Goal: Task Accomplishment & Management: Complete application form

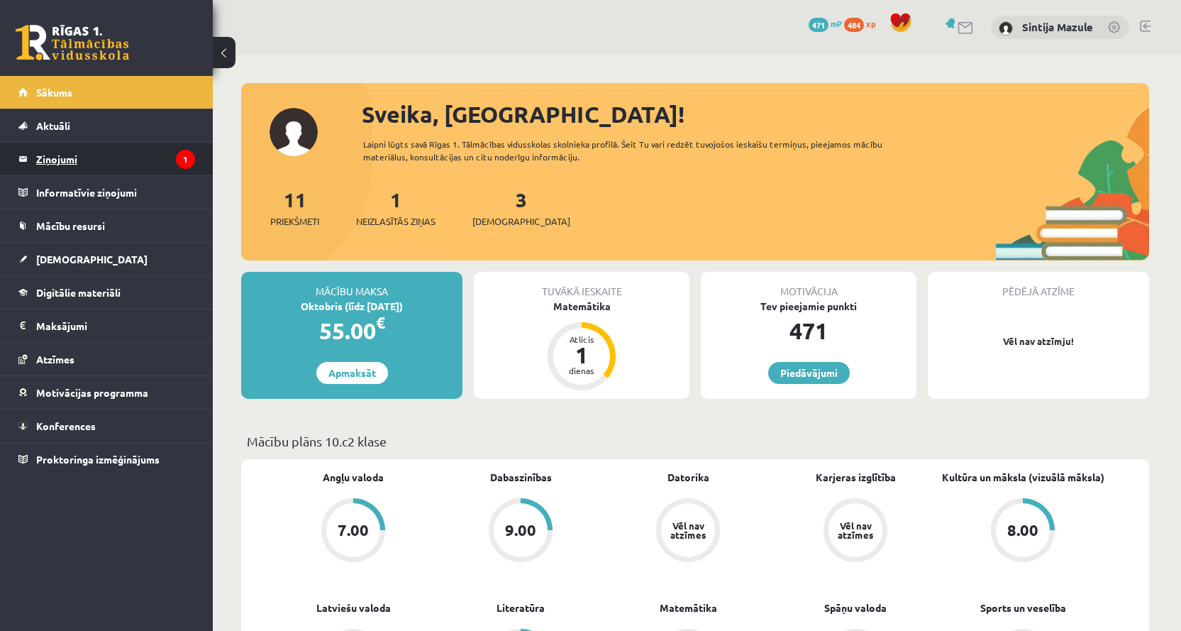
click at [57, 160] on legend "Ziņojumi 1" at bounding box center [115, 159] width 159 height 33
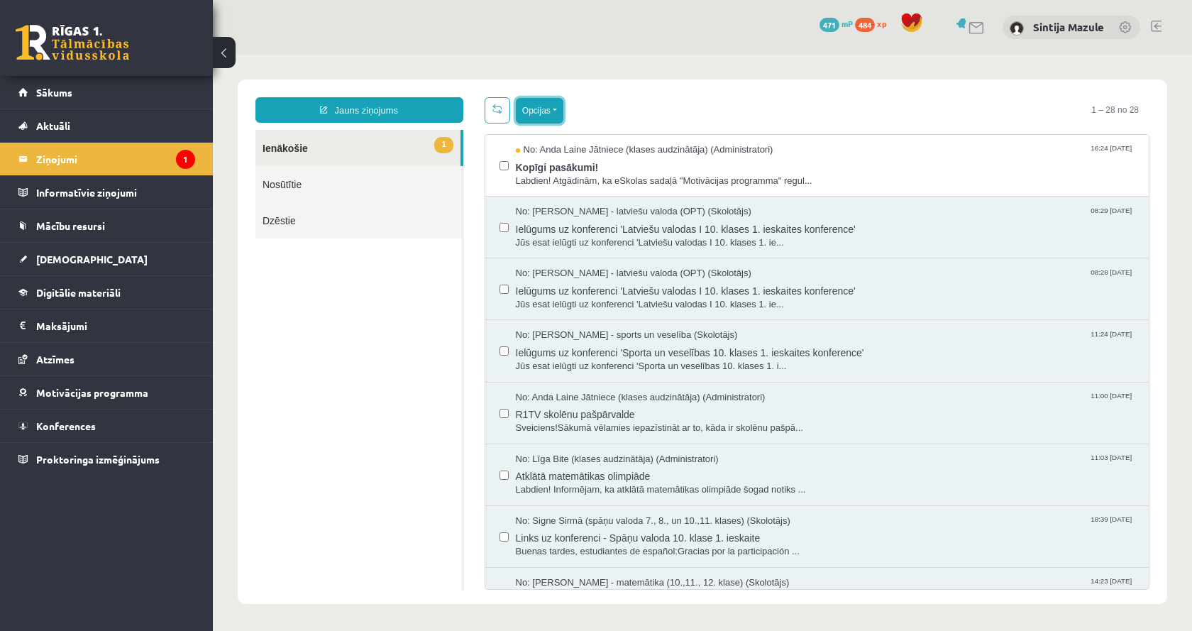
click at [533, 114] on button "Opcijas" at bounding box center [540, 111] width 48 height 26
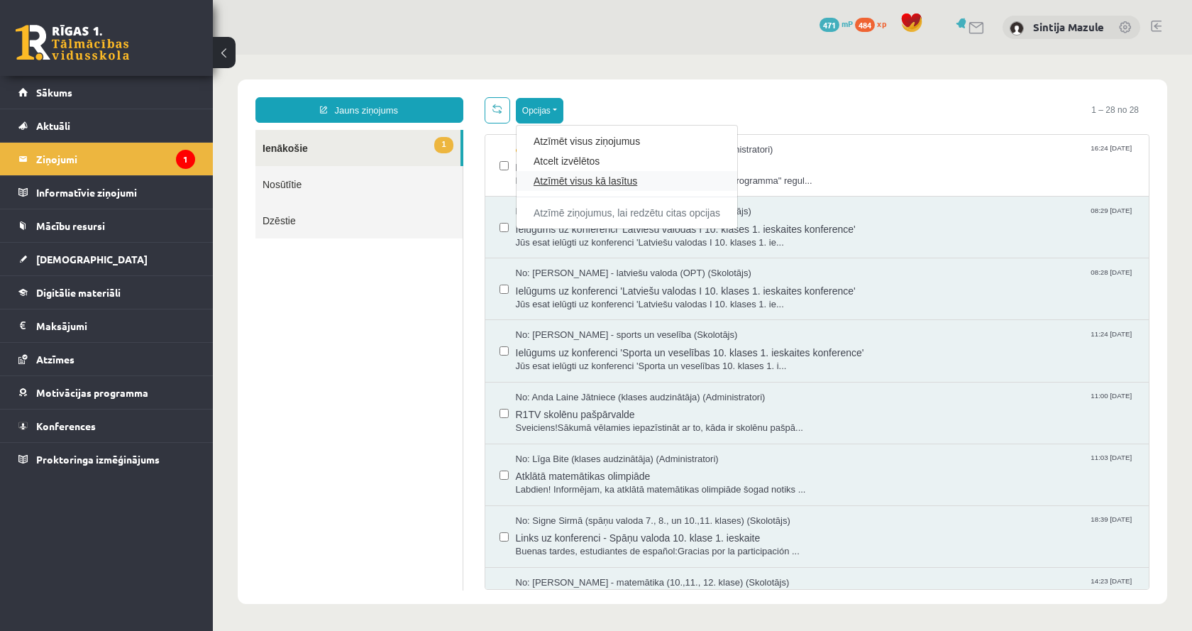
click at [544, 180] on link "Atzīmēt visus kā lasītus" at bounding box center [627, 181] width 187 height 14
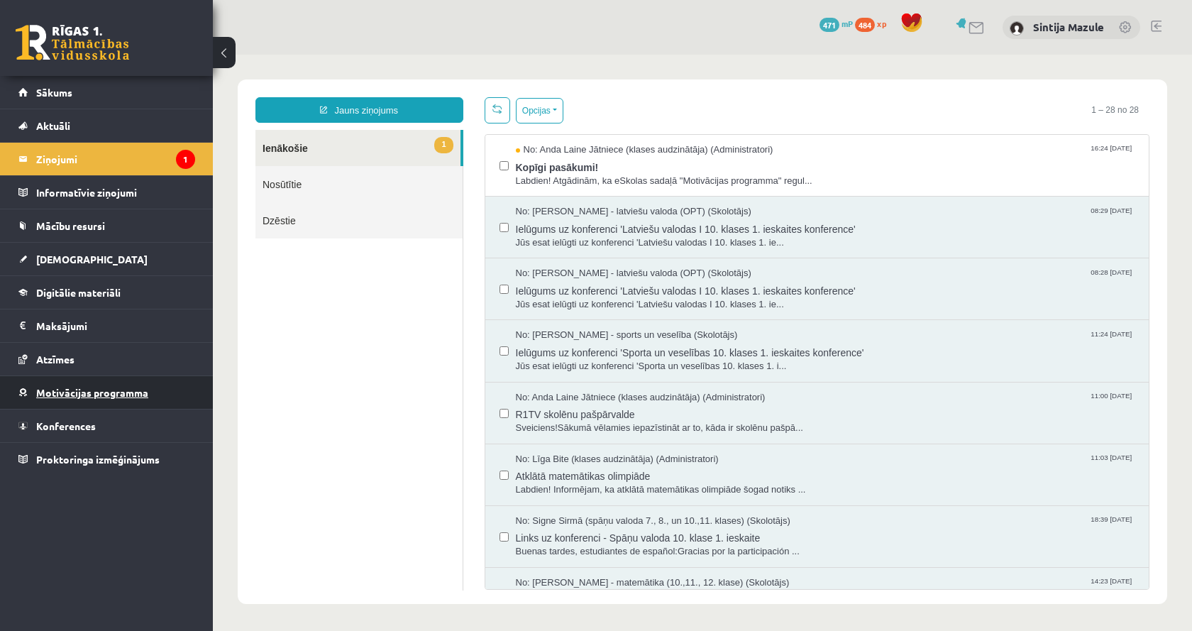
click at [113, 388] on span "Motivācijas programma" at bounding box center [92, 392] width 112 height 13
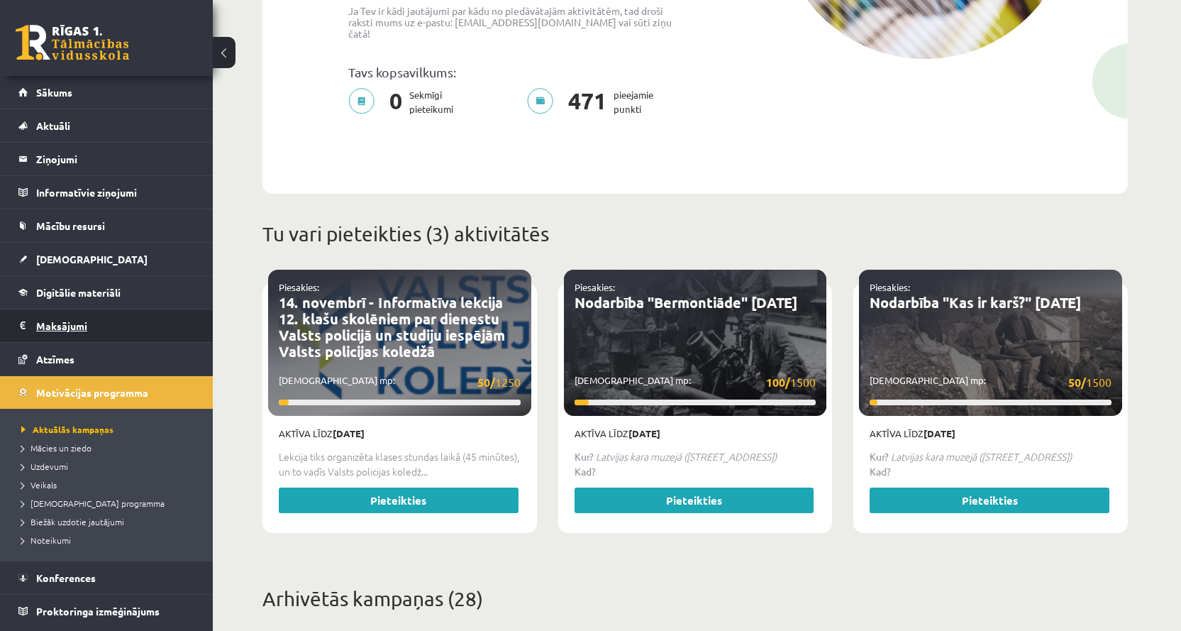
scroll to position [355, 0]
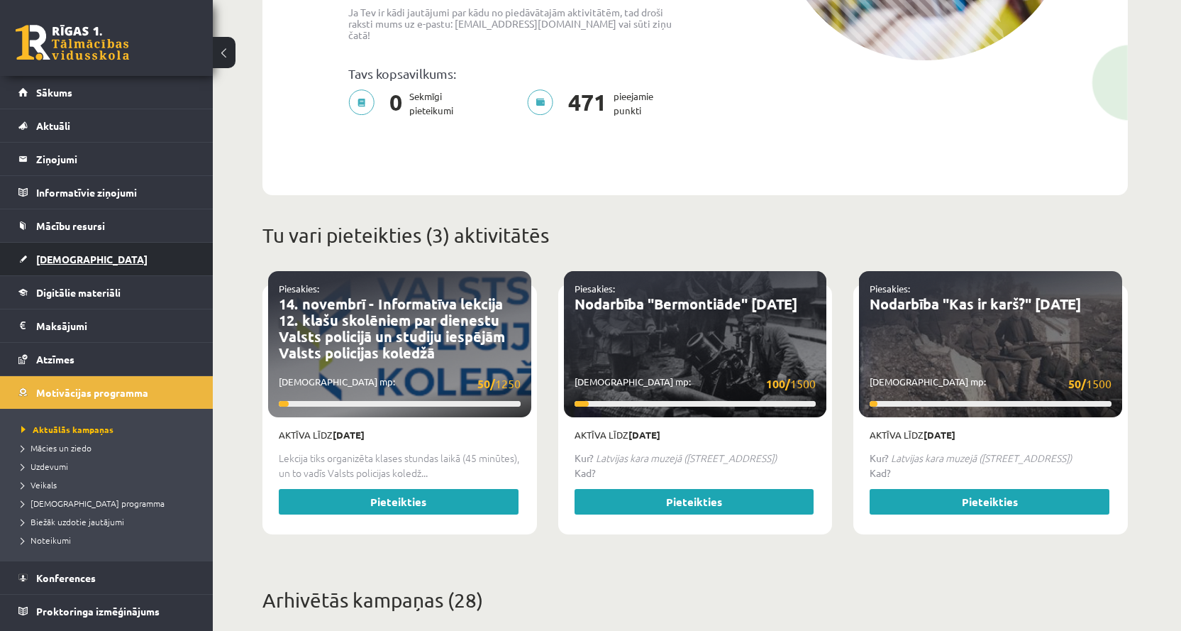
click at [79, 260] on span "[DEMOGRAPHIC_DATA]" at bounding box center [91, 259] width 111 height 13
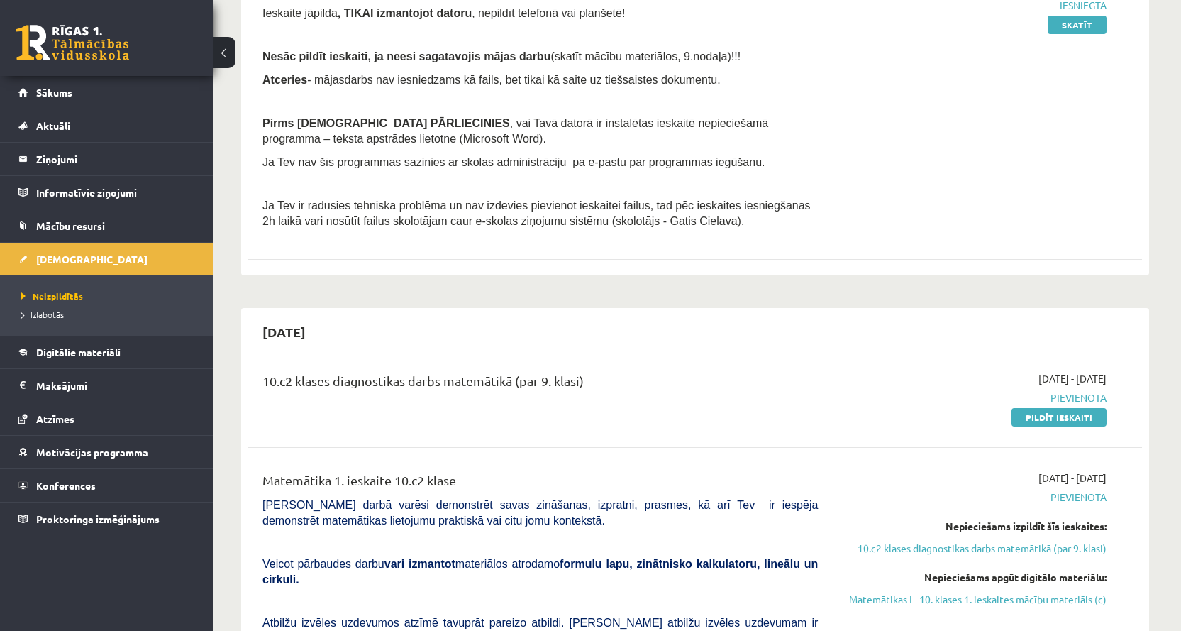
scroll to position [355, 0]
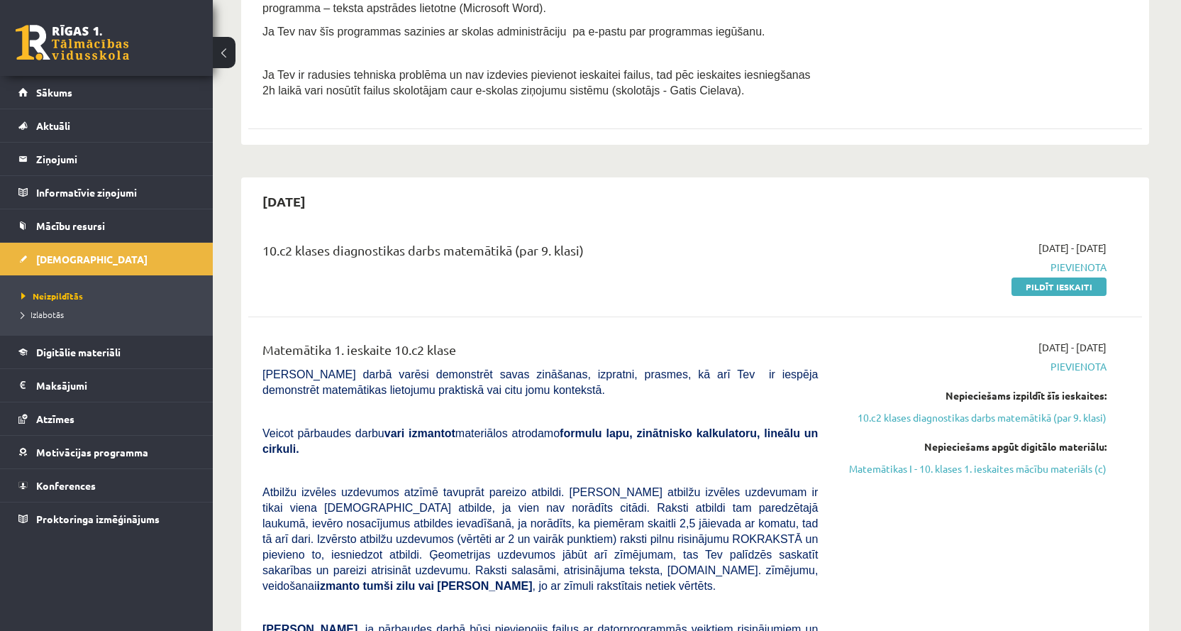
drag, startPoint x: 1059, startPoint y: 288, endPoint x: 649, endPoint y: 49, distance: 475.4
click at [1059, 288] on link "Pildīt ieskaiti" at bounding box center [1059, 286] width 95 height 18
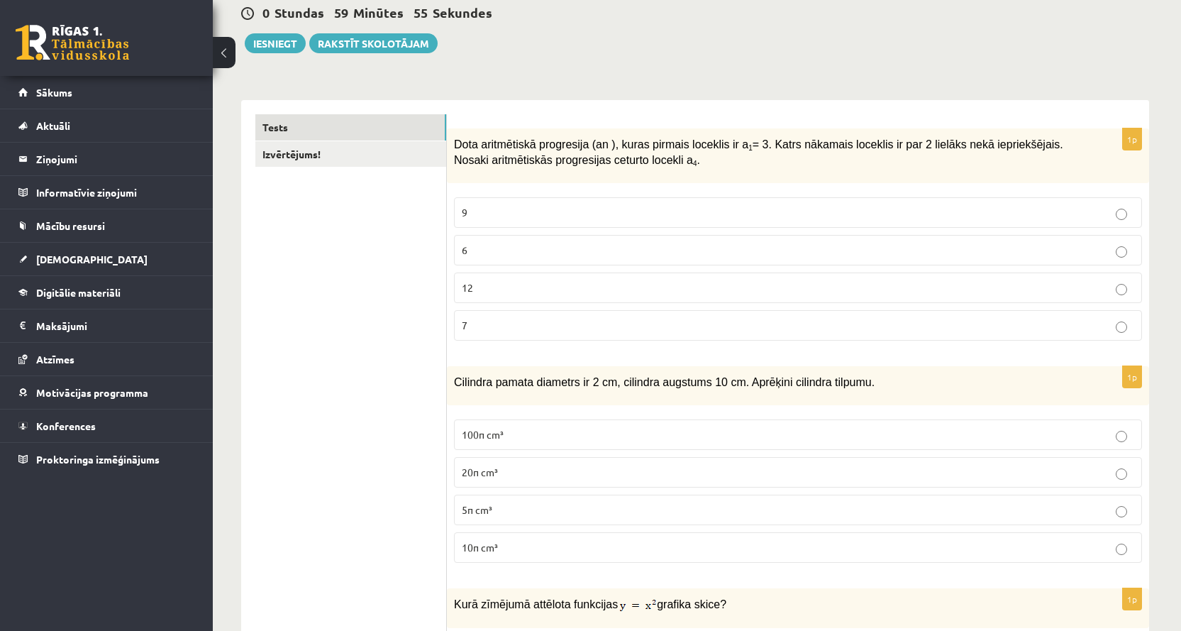
scroll to position [142, 0]
click at [568, 215] on p "9" at bounding box center [798, 211] width 673 height 15
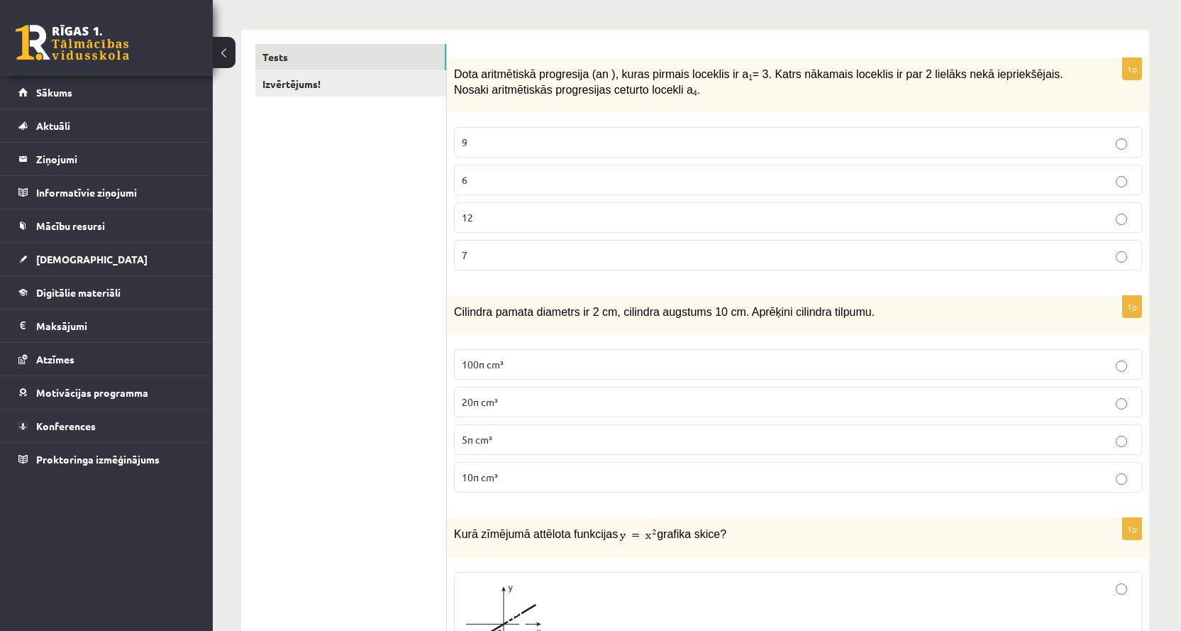
scroll to position [213, 0]
click at [524, 483] on label "10π cm³" at bounding box center [798, 475] width 688 height 31
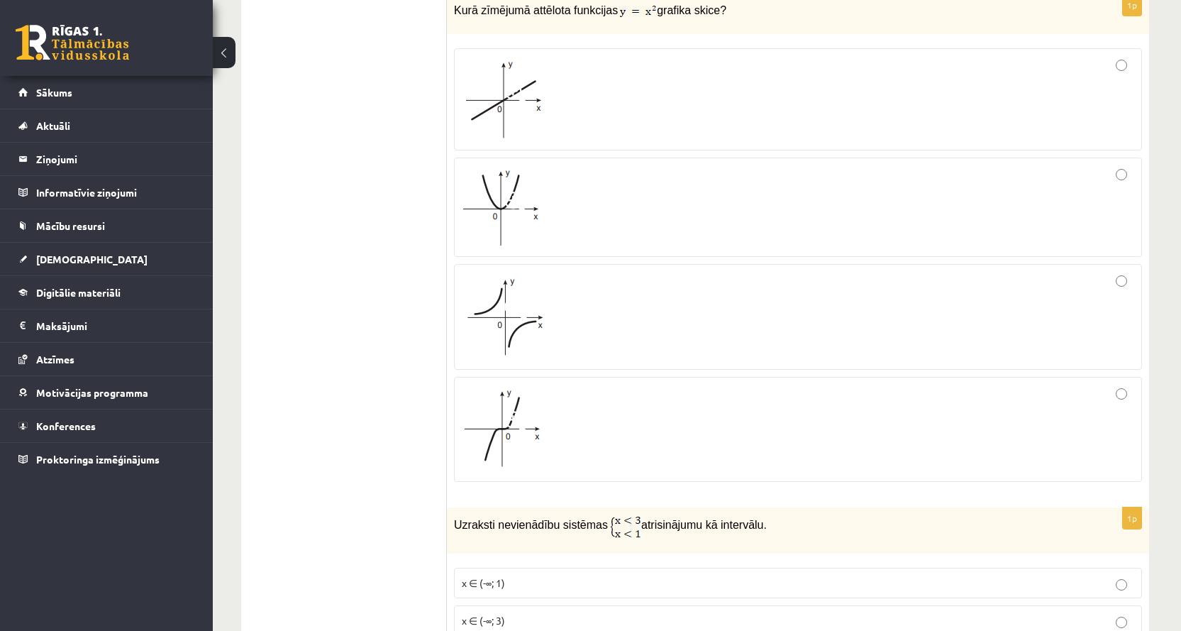
scroll to position [710, 0]
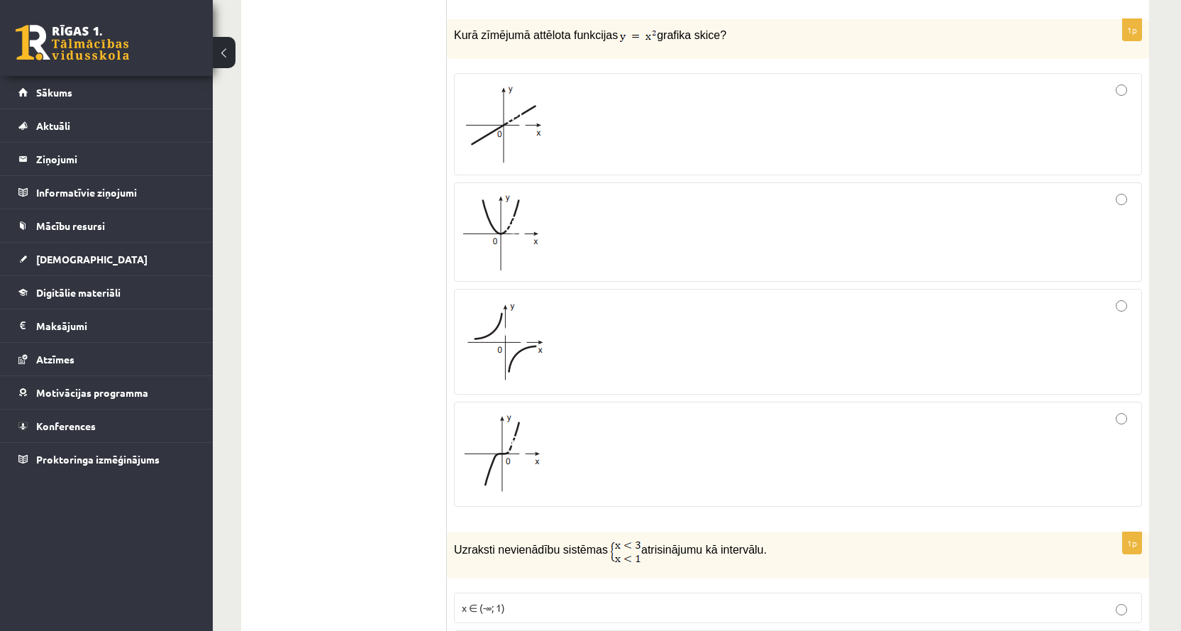
click at [538, 243] on img at bounding box center [502, 232] width 80 height 77
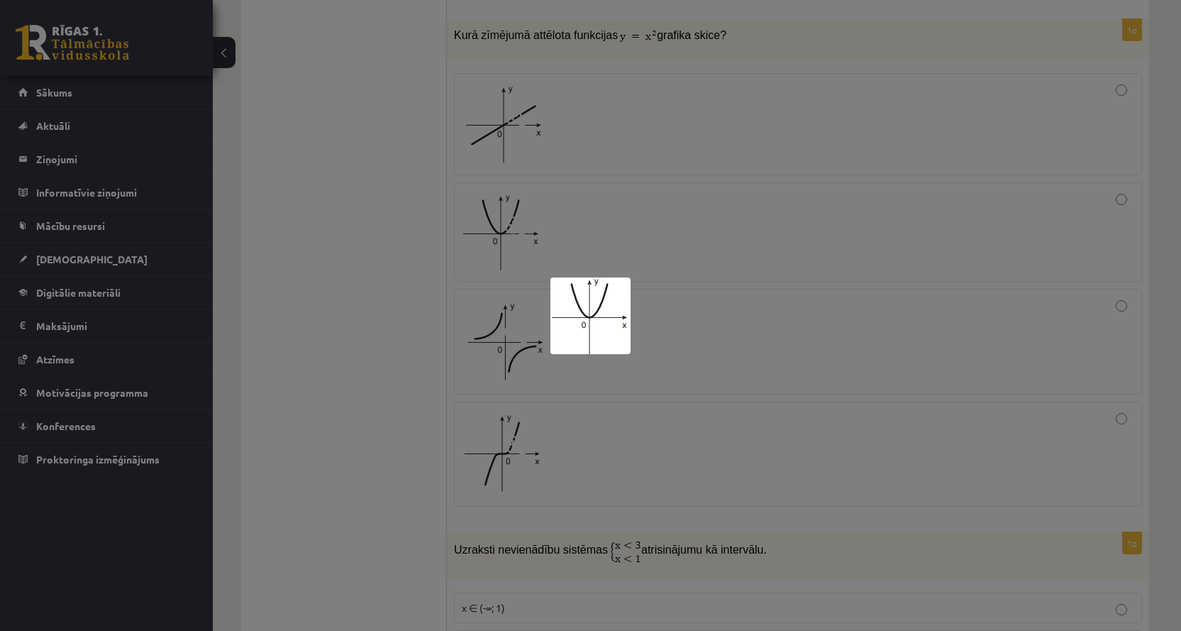
click at [282, 331] on div at bounding box center [590, 315] width 1181 height 631
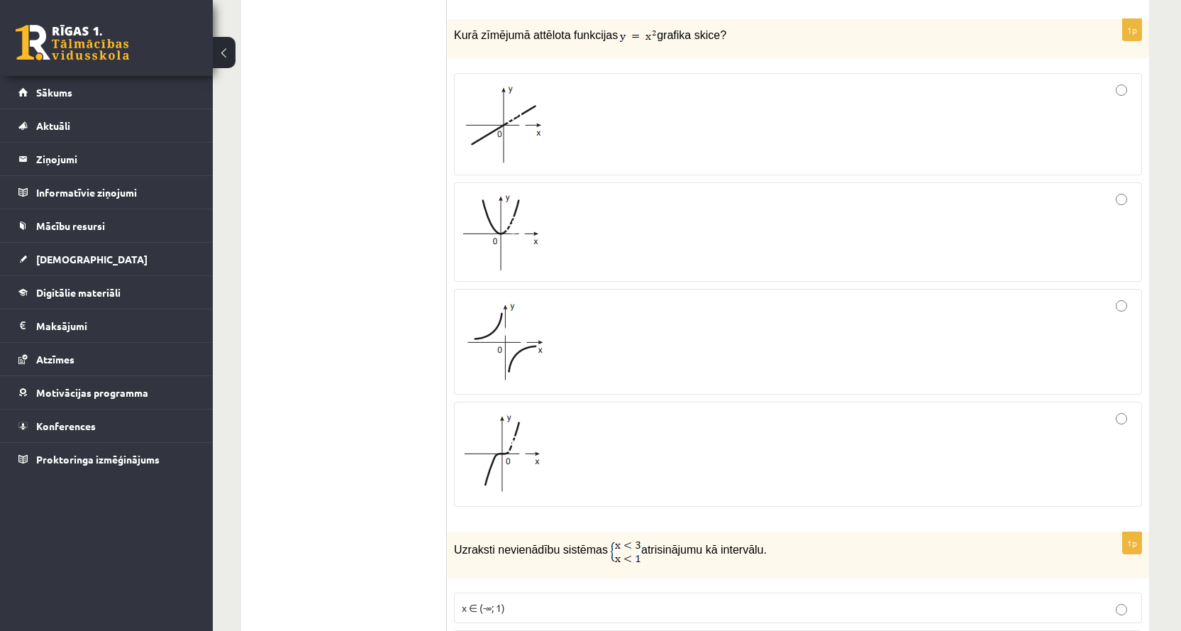
click at [1128, 219] on div at bounding box center [798, 232] width 673 height 84
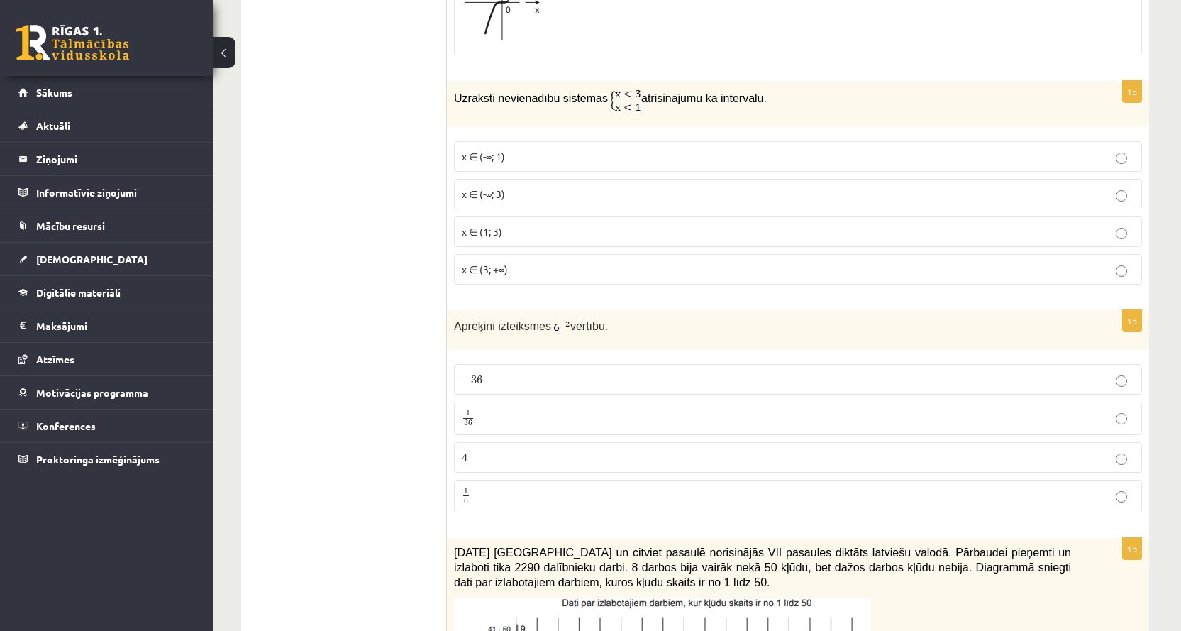
scroll to position [1135, 0]
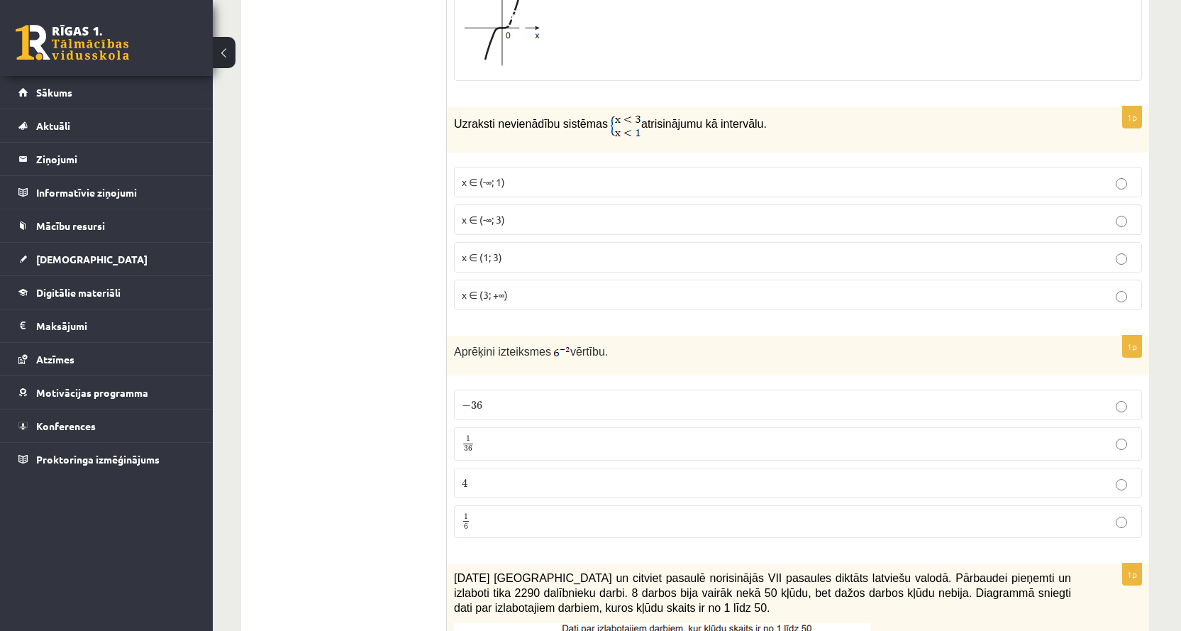
click at [519, 174] on label "x ∈ (-∞; 1)" at bounding box center [798, 182] width 688 height 31
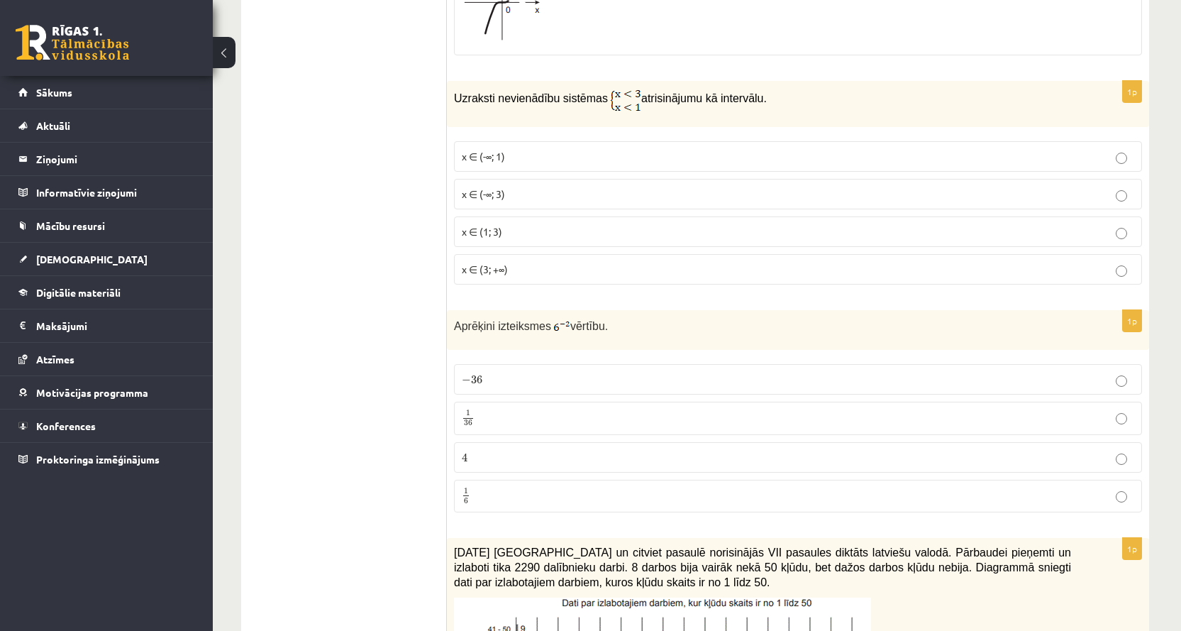
scroll to position [1206, 0]
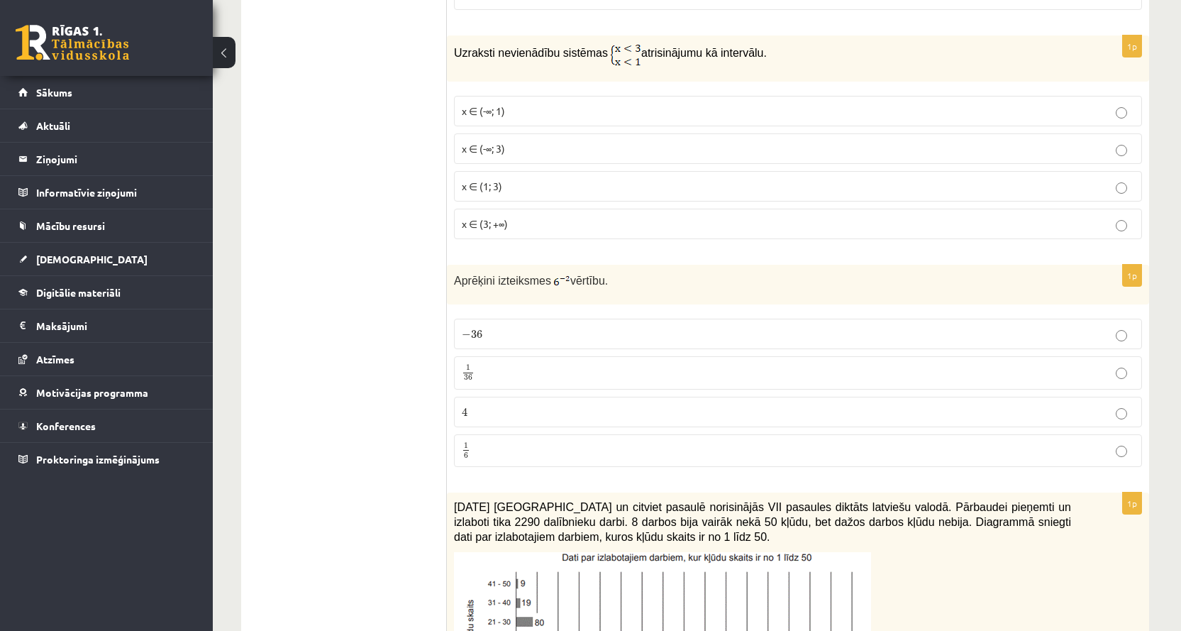
click at [522, 373] on p "1 36 1 36" at bounding box center [798, 373] width 673 height 18
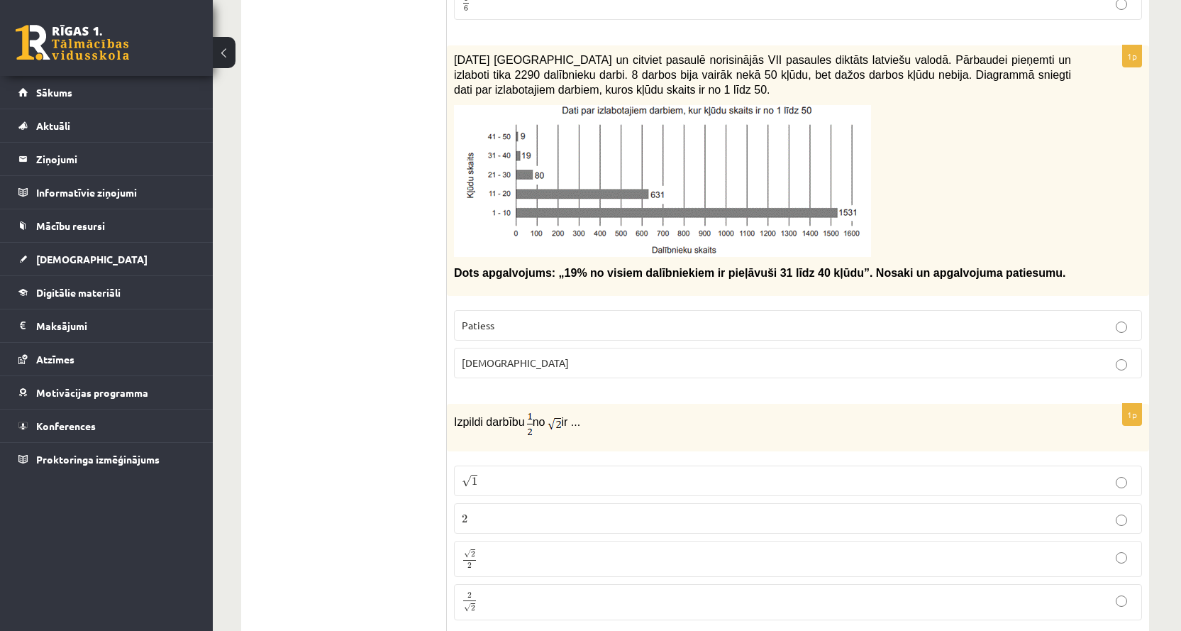
scroll to position [1632, 0]
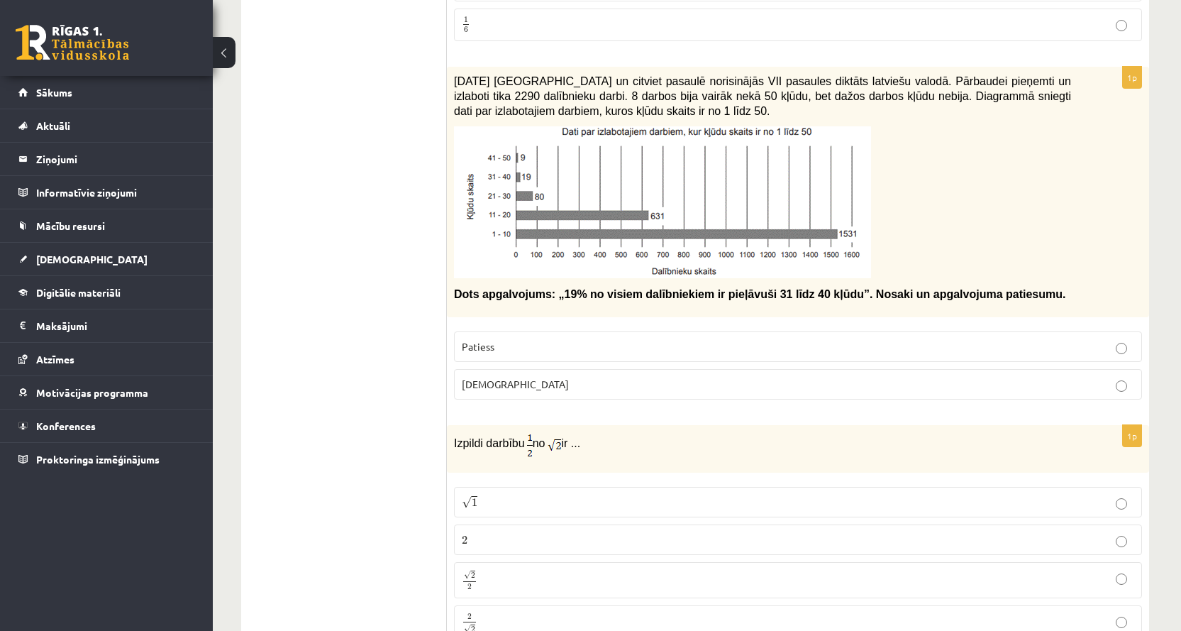
click at [519, 396] on label "Aplams" at bounding box center [798, 384] width 688 height 31
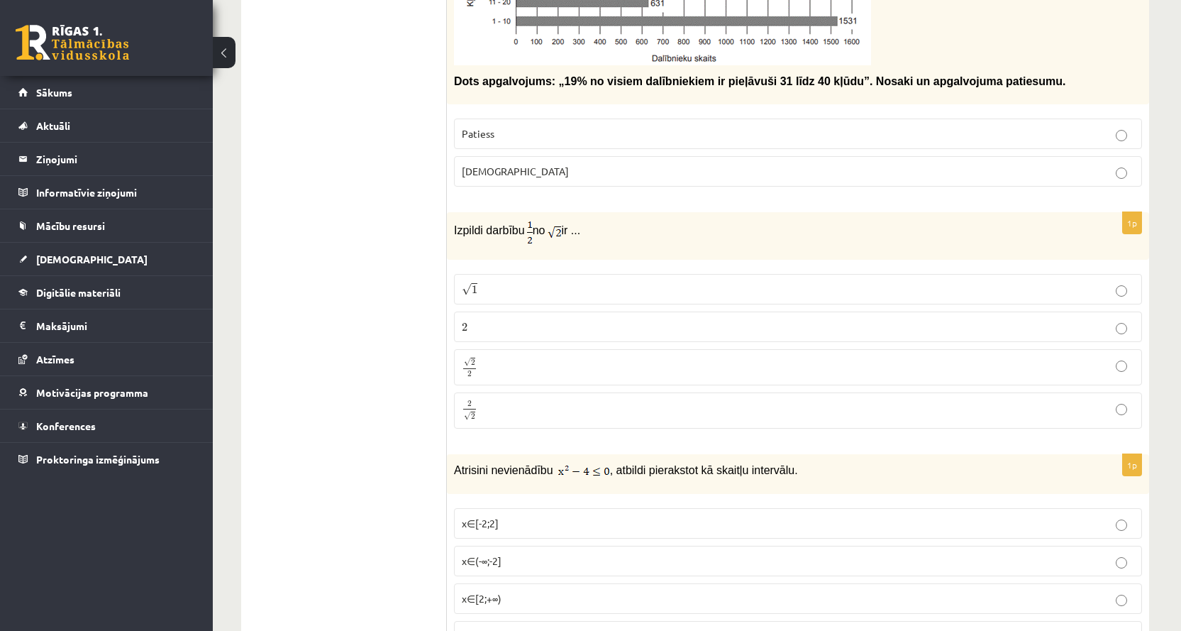
scroll to position [1916, 0]
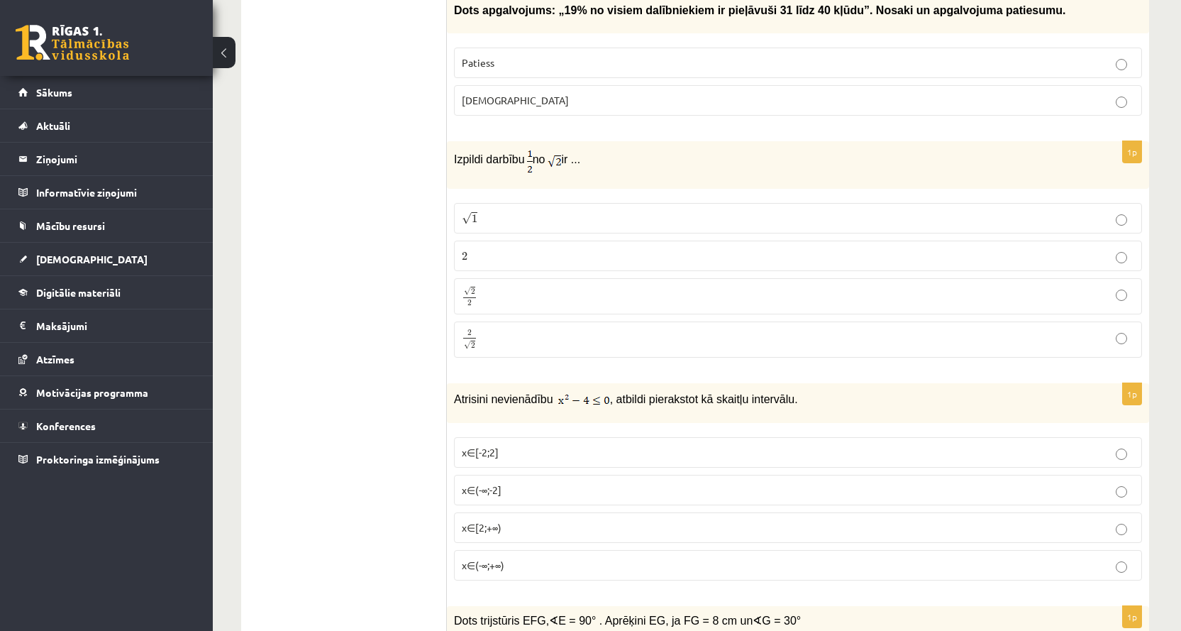
click at [498, 298] on p "√ 2 2 2 2" at bounding box center [798, 296] width 673 height 21
click at [543, 445] on p "x∈[-2;2]" at bounding box center [798, 452] width 673 height 15
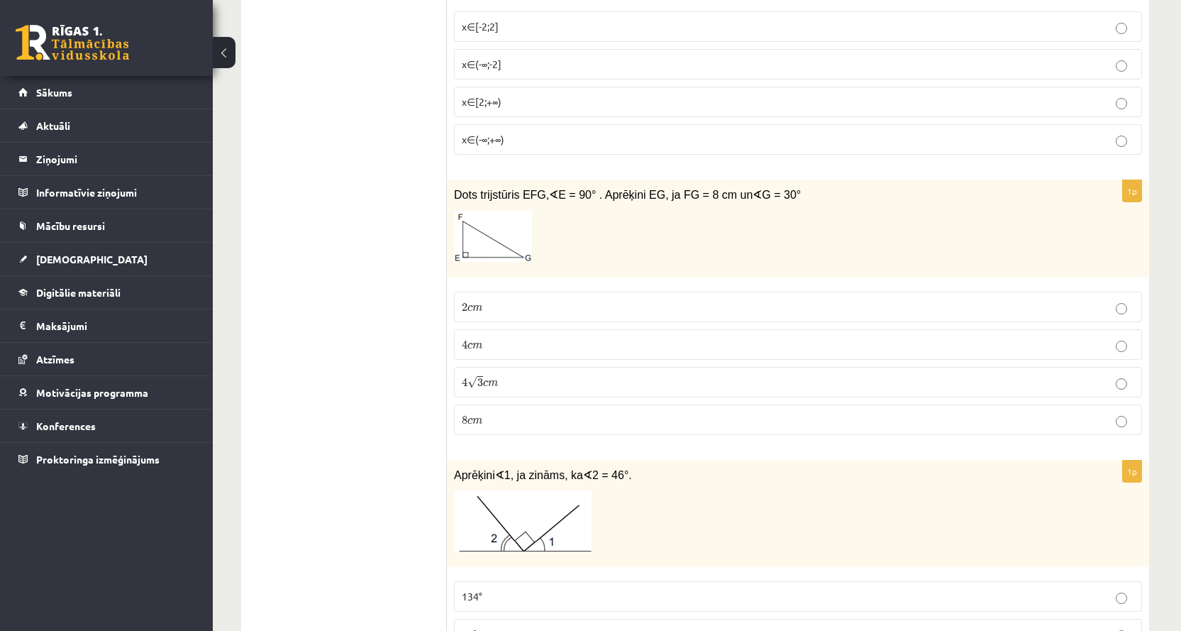
scroll to position [2413, 0]
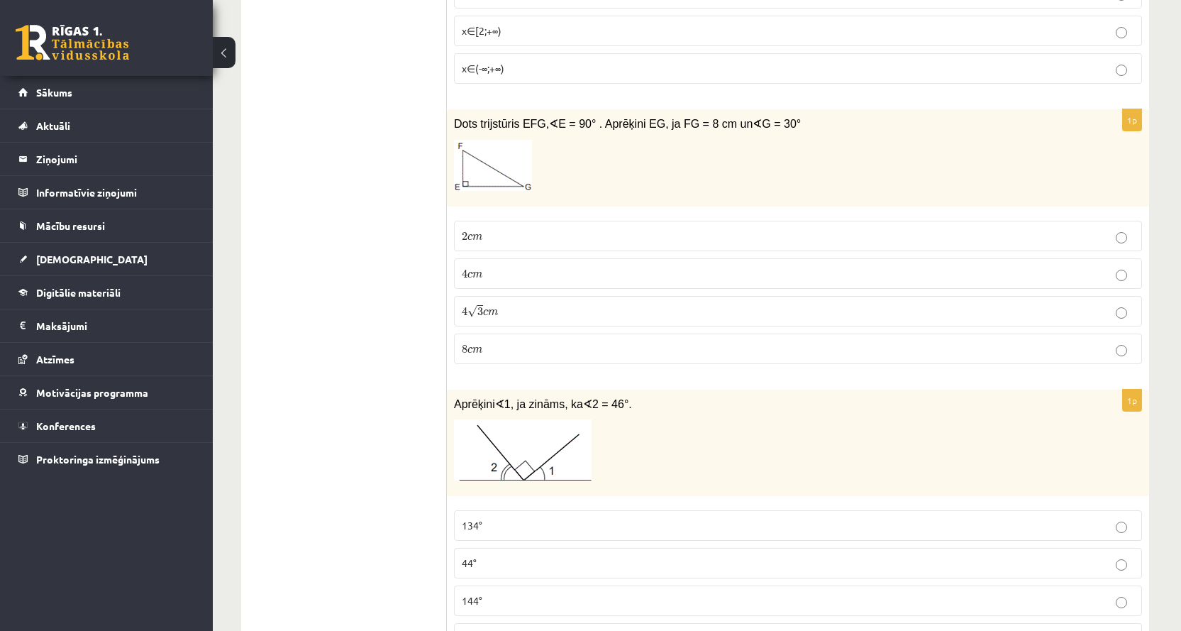
click at [489, 309] on span "m" at bounding box center [493, 312] width 10 height 6
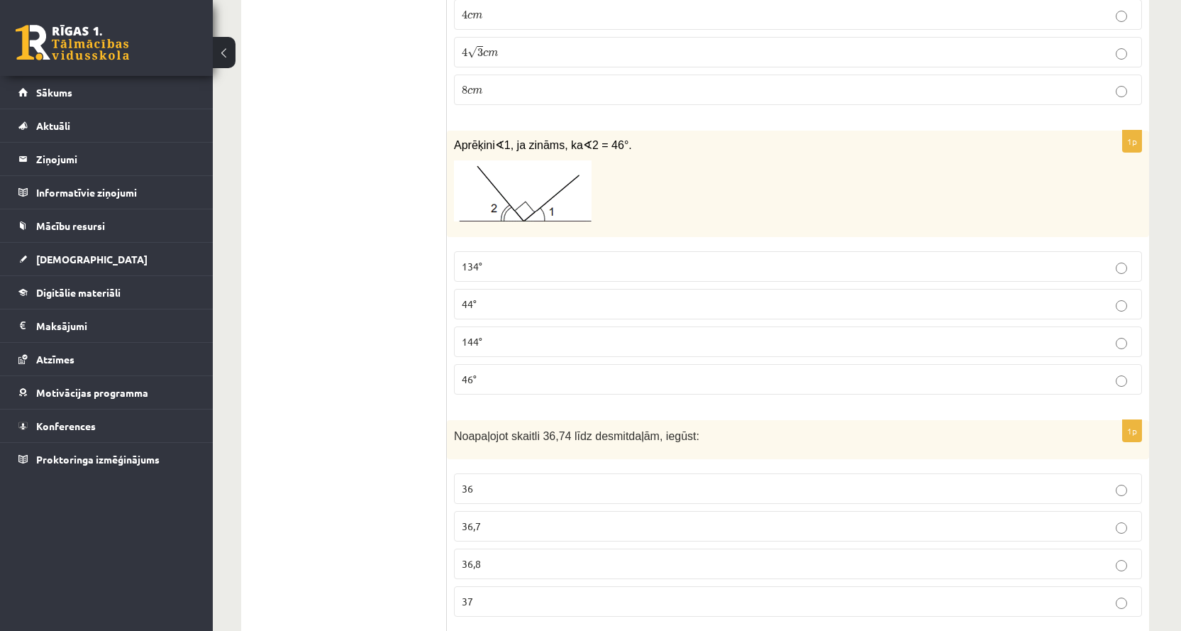
scroll to position [2696, 0]
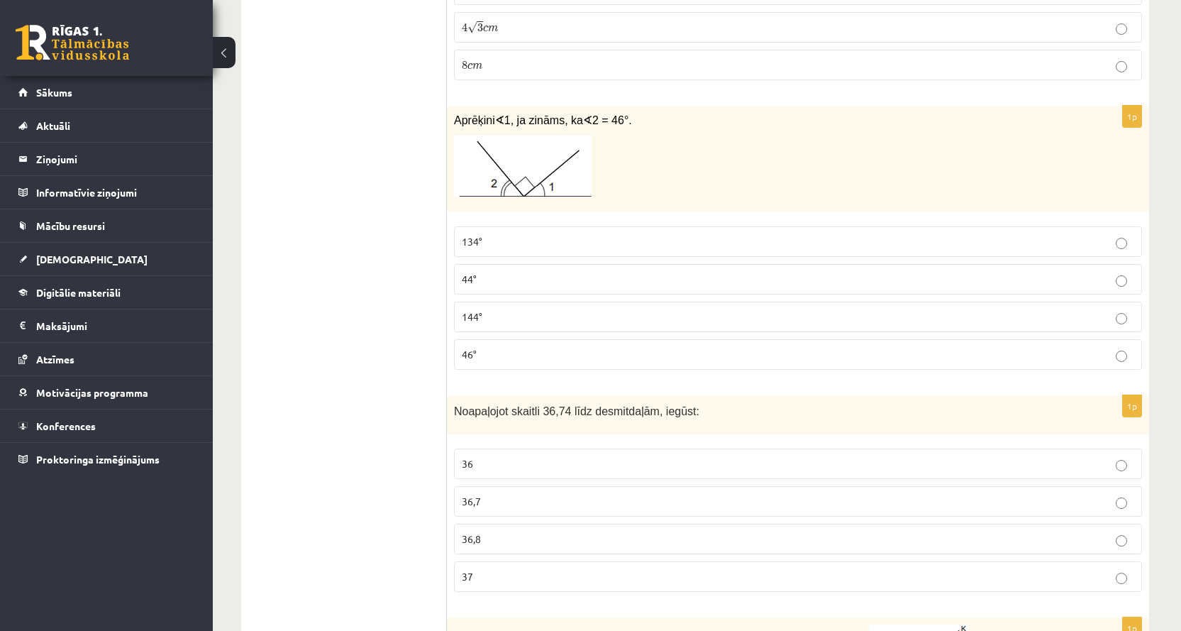
click at [527, 241] on p "134°" at bounding box center [798, 241] width 673 height 15
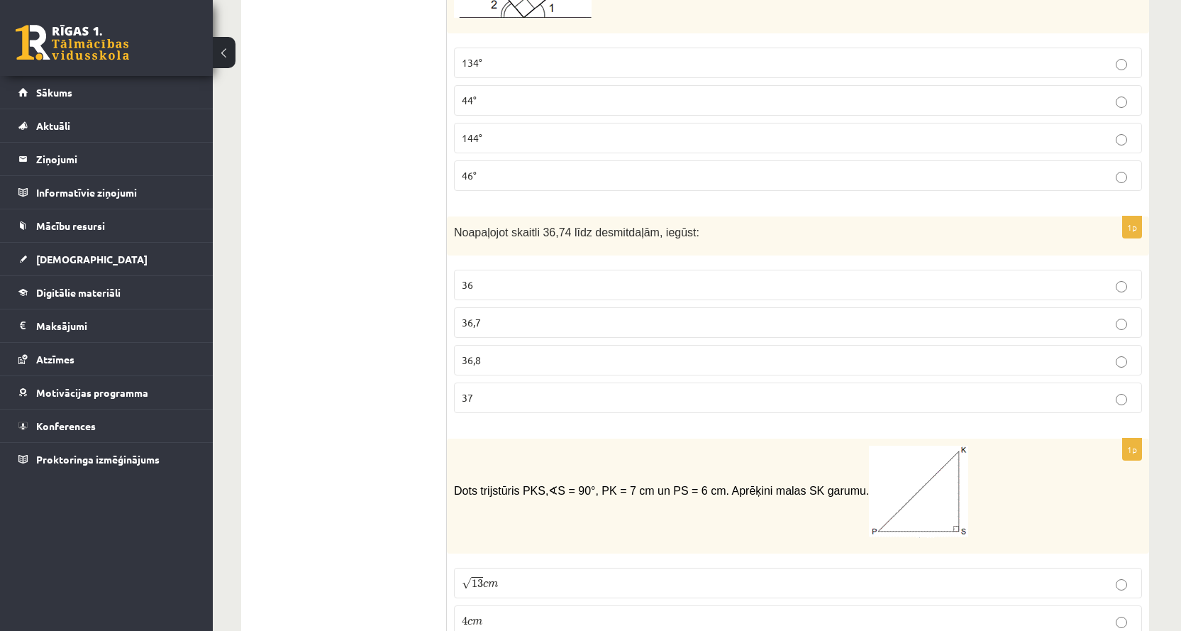
scroll to position [2980, 0]
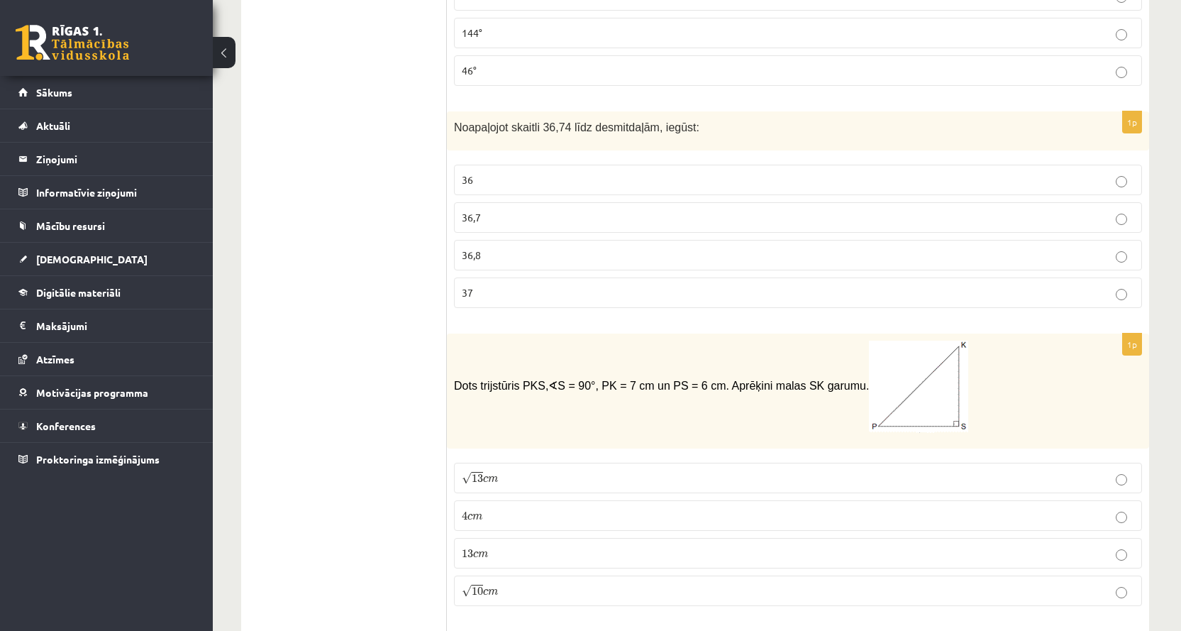
click at [528, 297] on p "37" at bounding box center [798, 292] width 673 height 15
click at [578, 216] on p "36,7" at bounding box center [798, 217] width 673 height 15
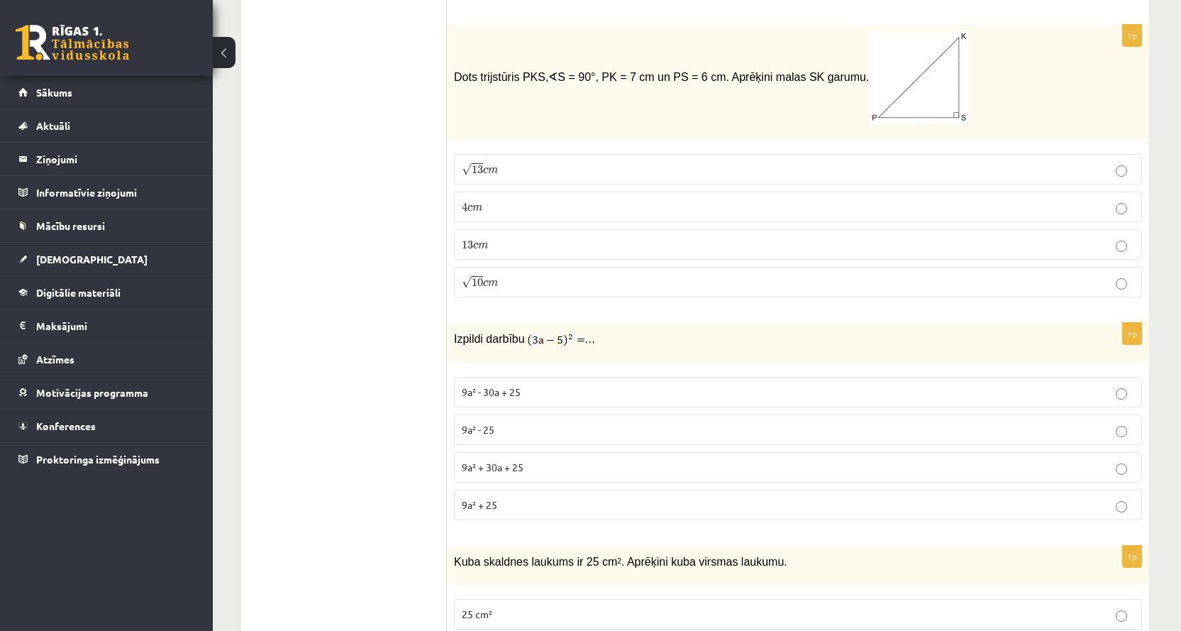
scroll to position [3264, 0]
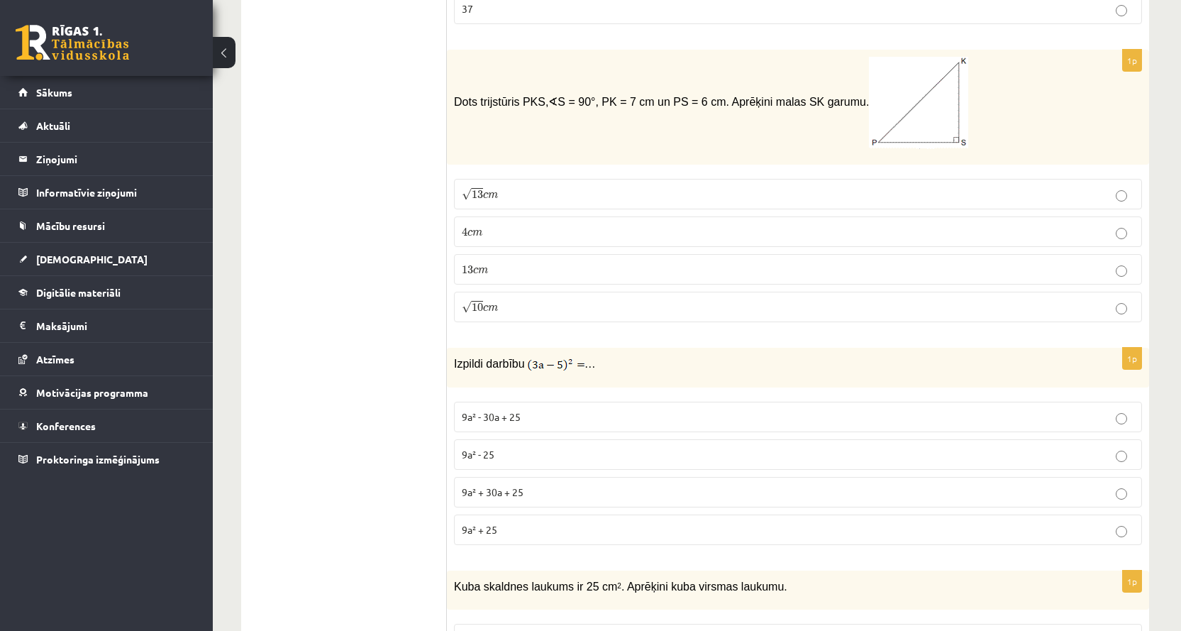
click at [516, 199] on p "√ 13 c m 13 c m" at bounding box center [798, 194] width 673 height 15
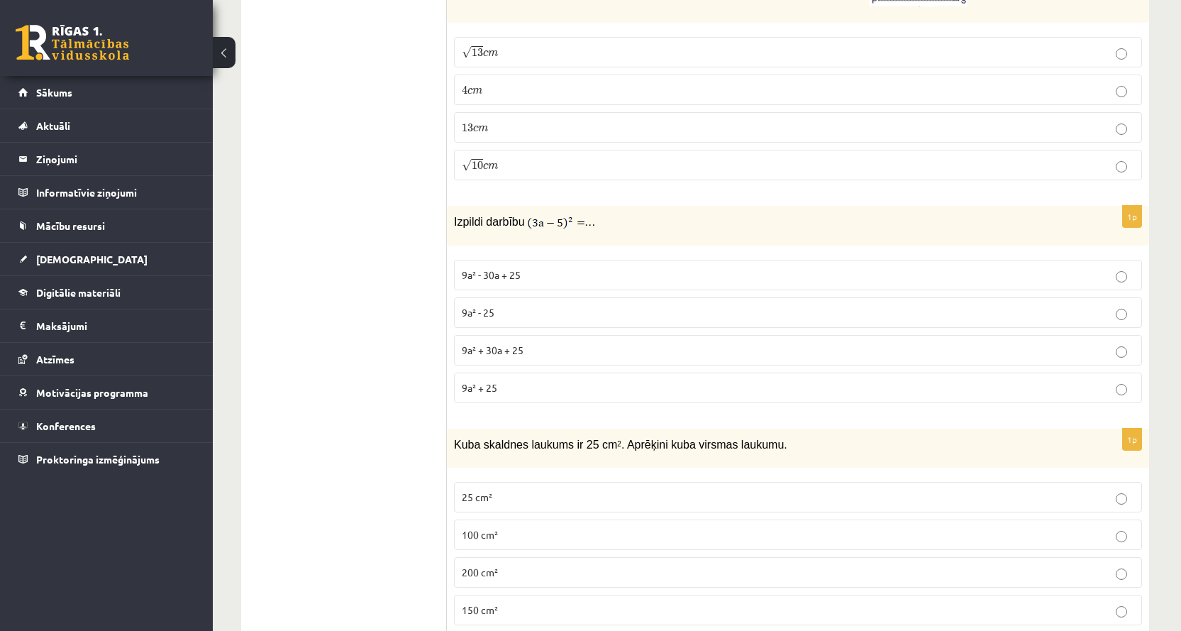
scroll to position [3477, 0]
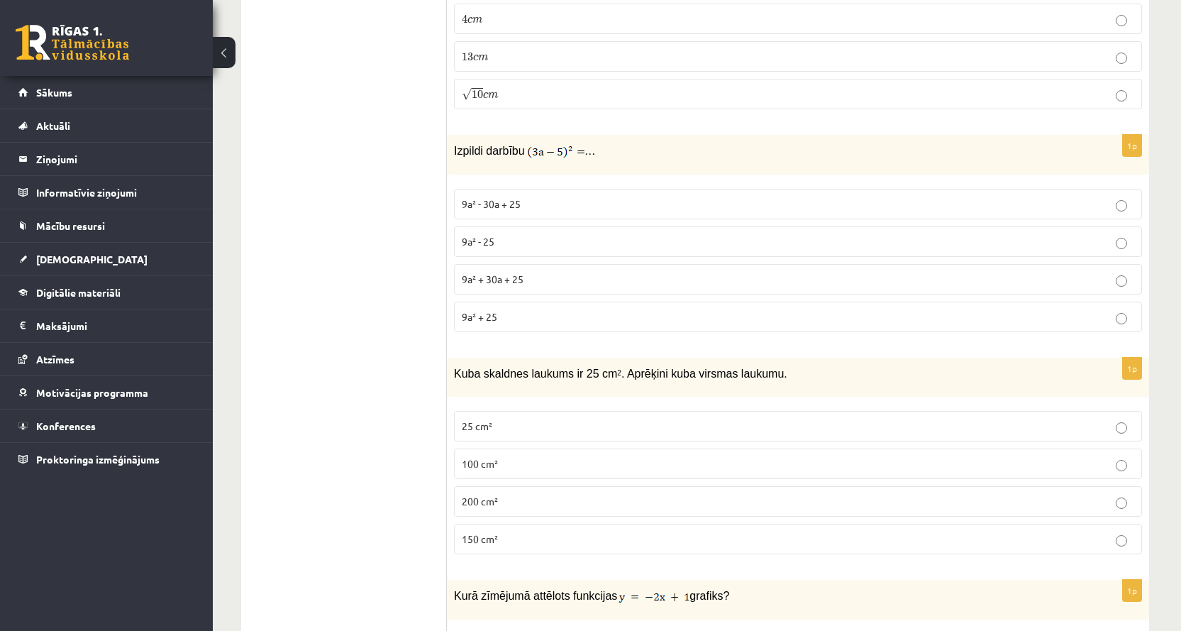
click at [563, 205] on p "9a² - 30a + 25" at bounding box center [798, 204] width 673 height 15
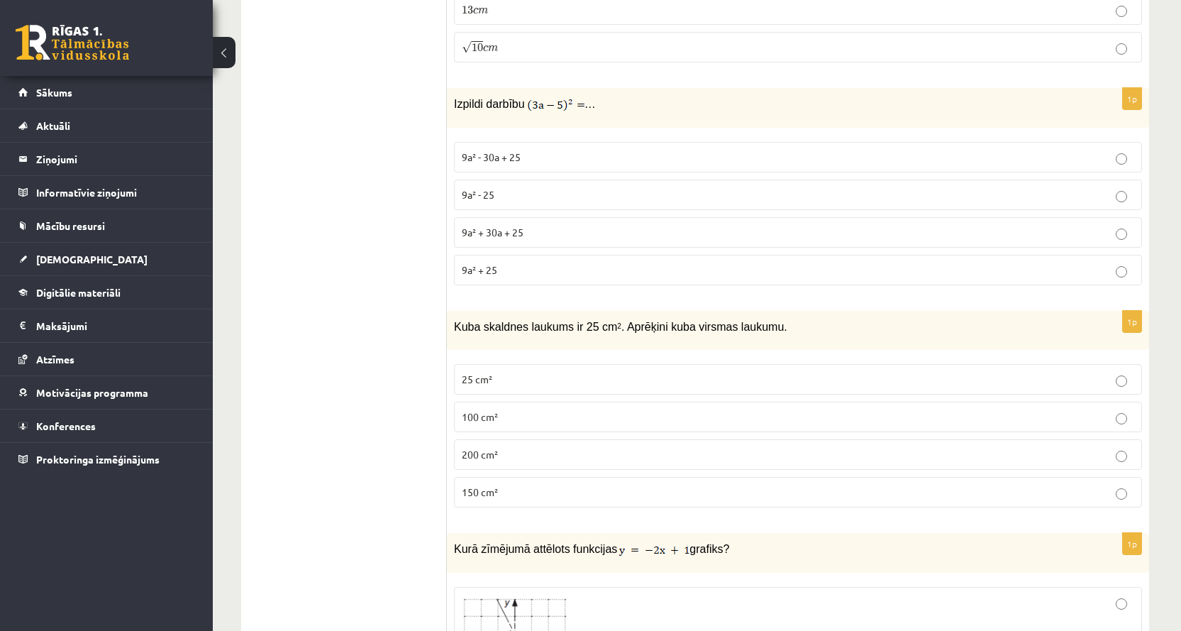
scroll to position [3548, 0]
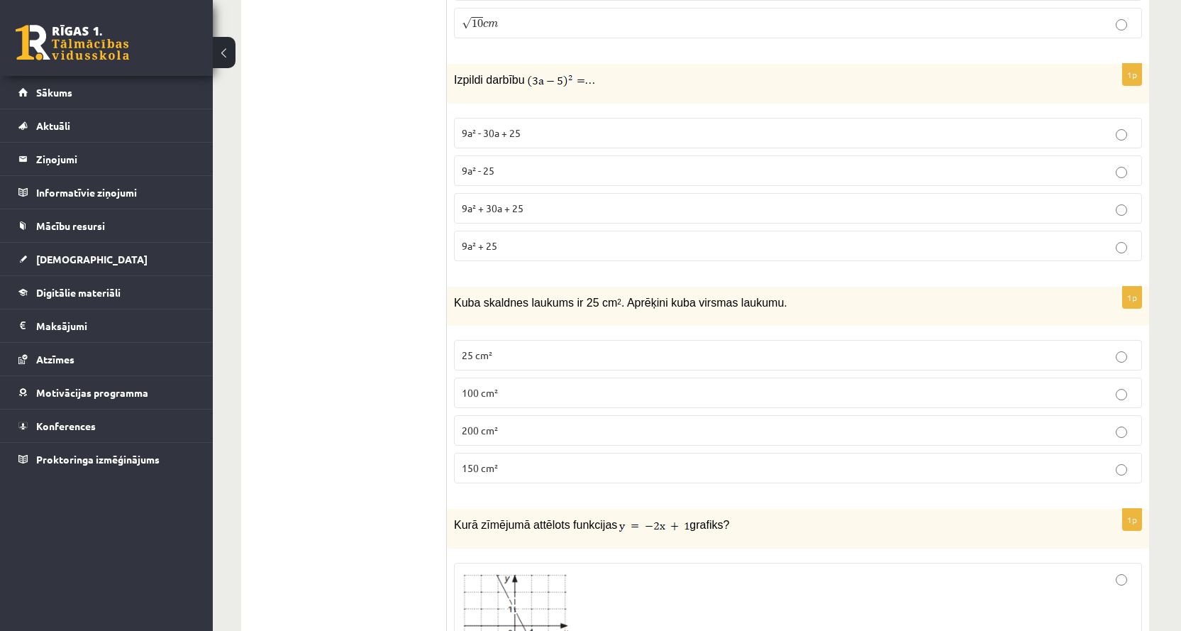
click at [531, 473] on p "150 cm²" at bounding box center [798, 468] width 673 height 15
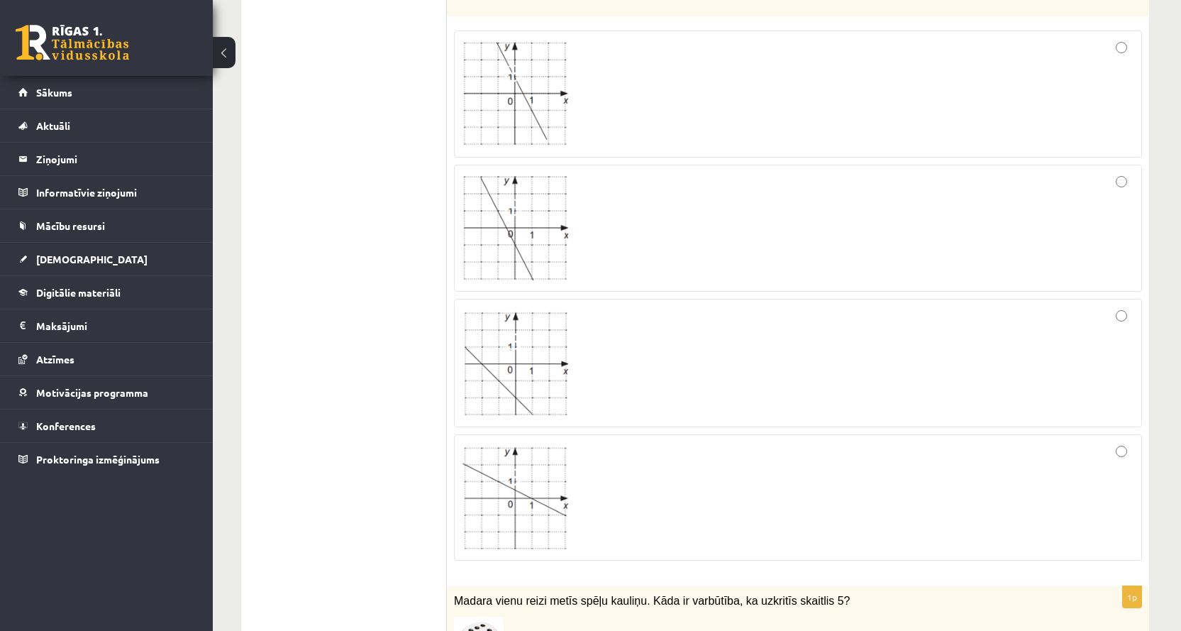
scroll to position [4045, 0]
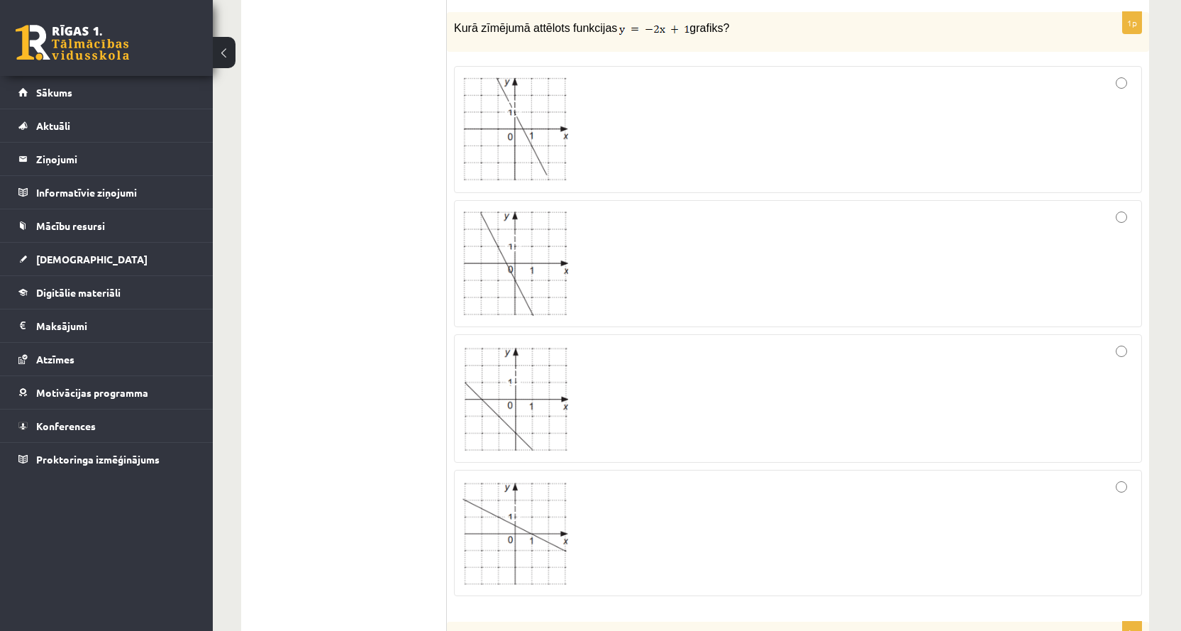
click at [688, 285] on div at bounding box center [798, 263] width 673 height 111
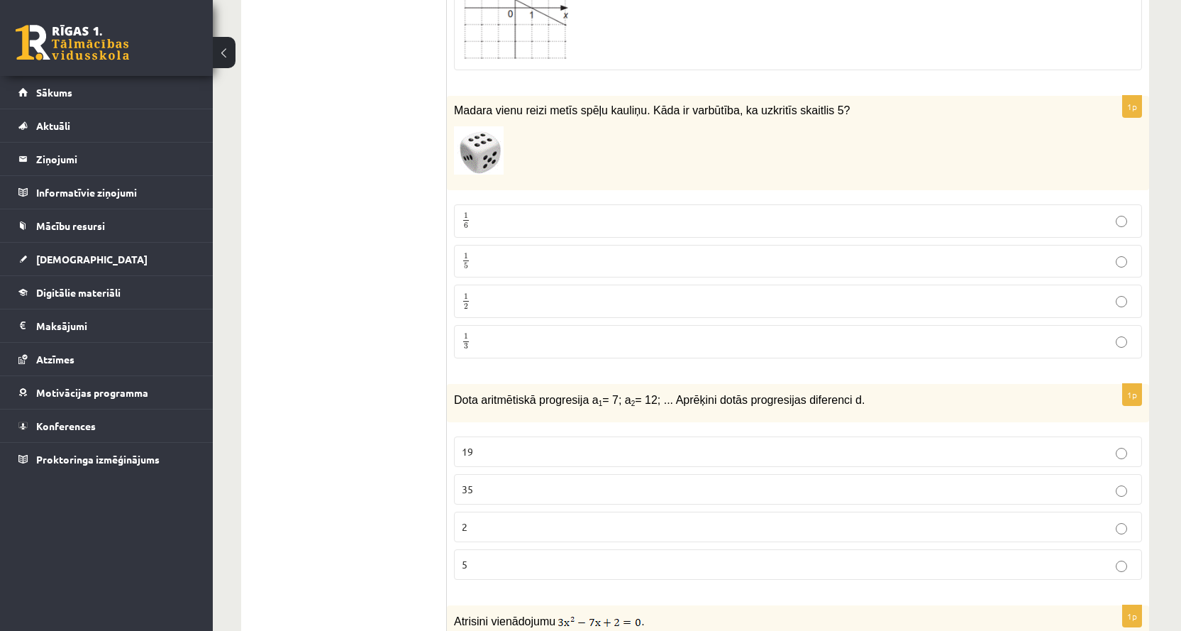
scroll to position [4612, 0]
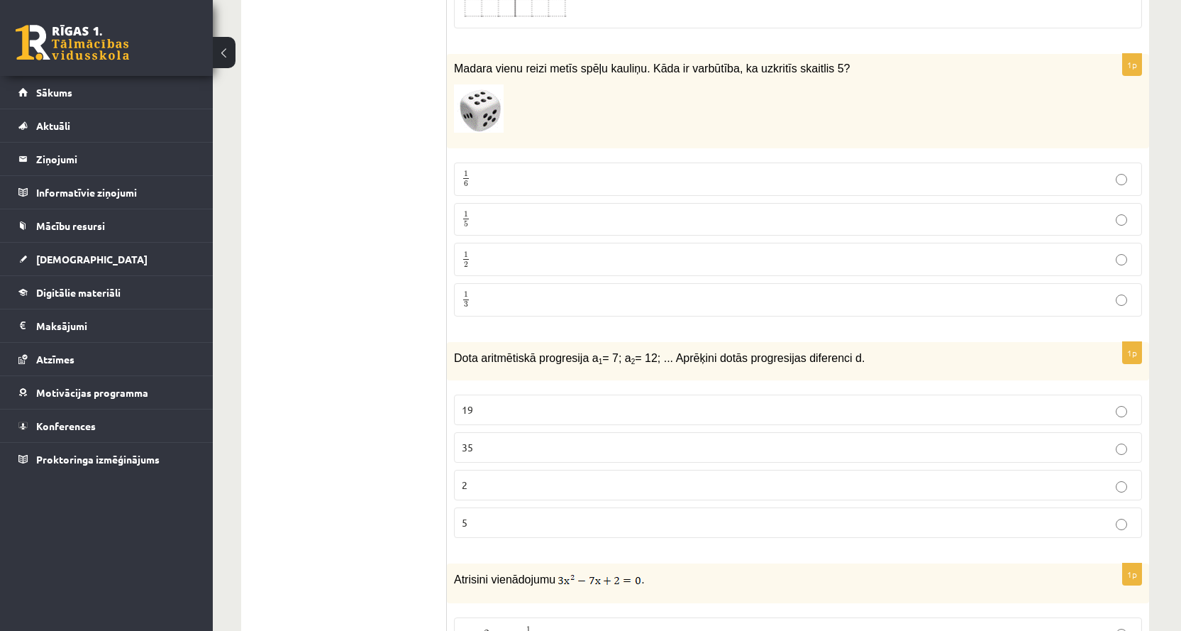
click at [528, 181] on p "1 6 1 6" at bounding box center [798, 179] width 673 height 18
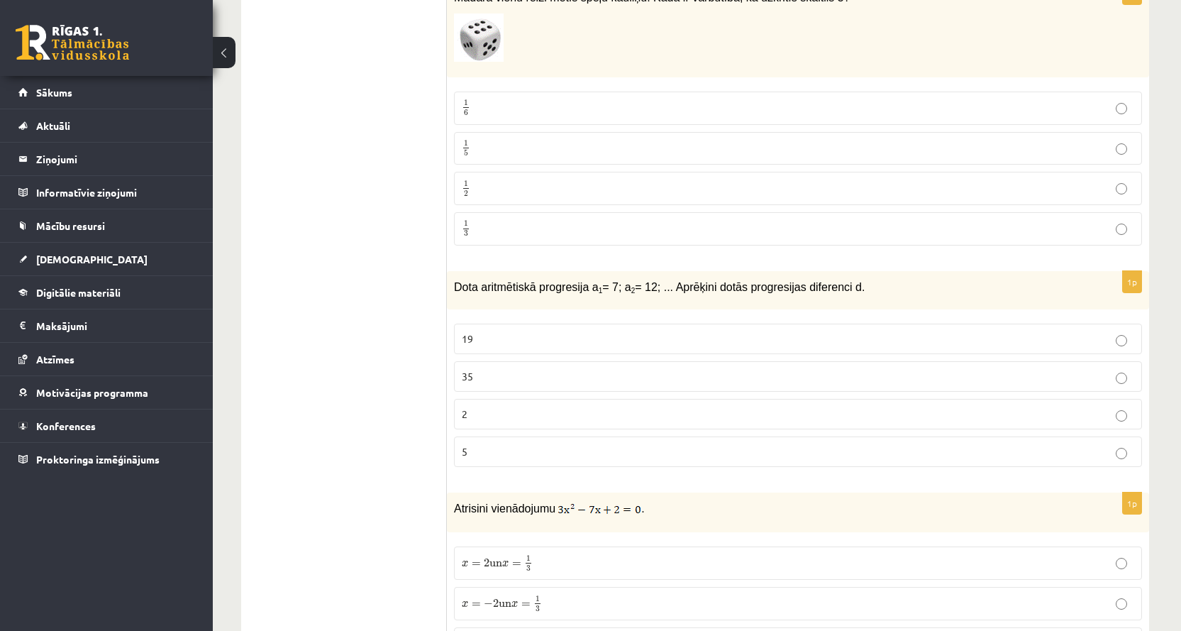
scroll to position [4754, 0]
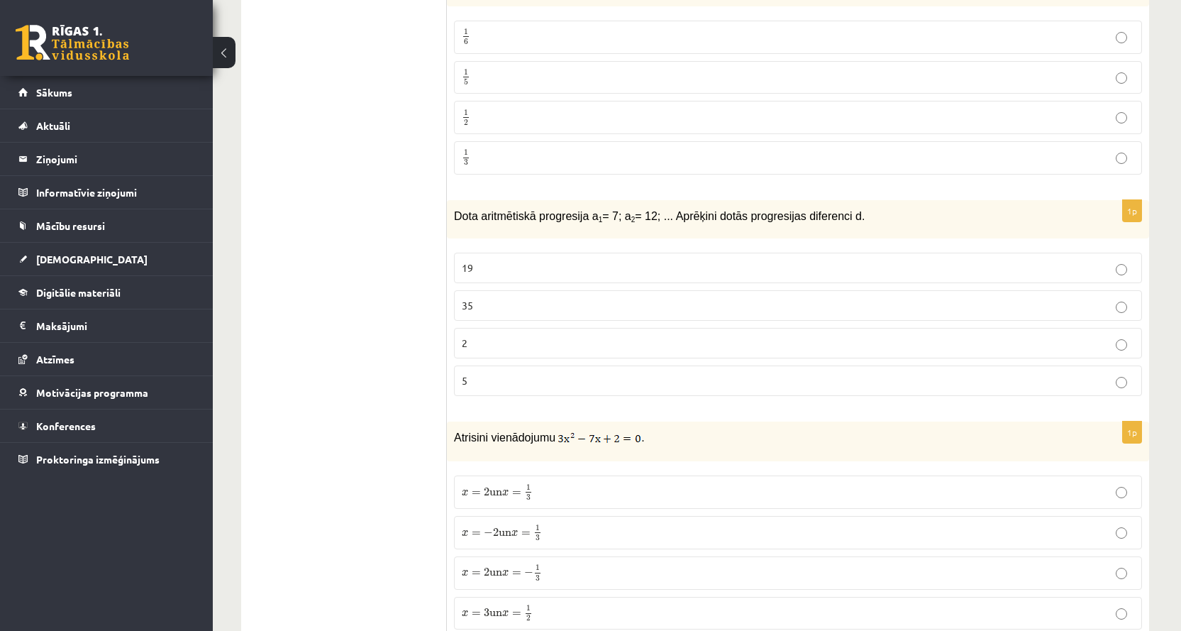
click at [536, 378] on p "5" at bounding box center [798, 380] width 673 height 15
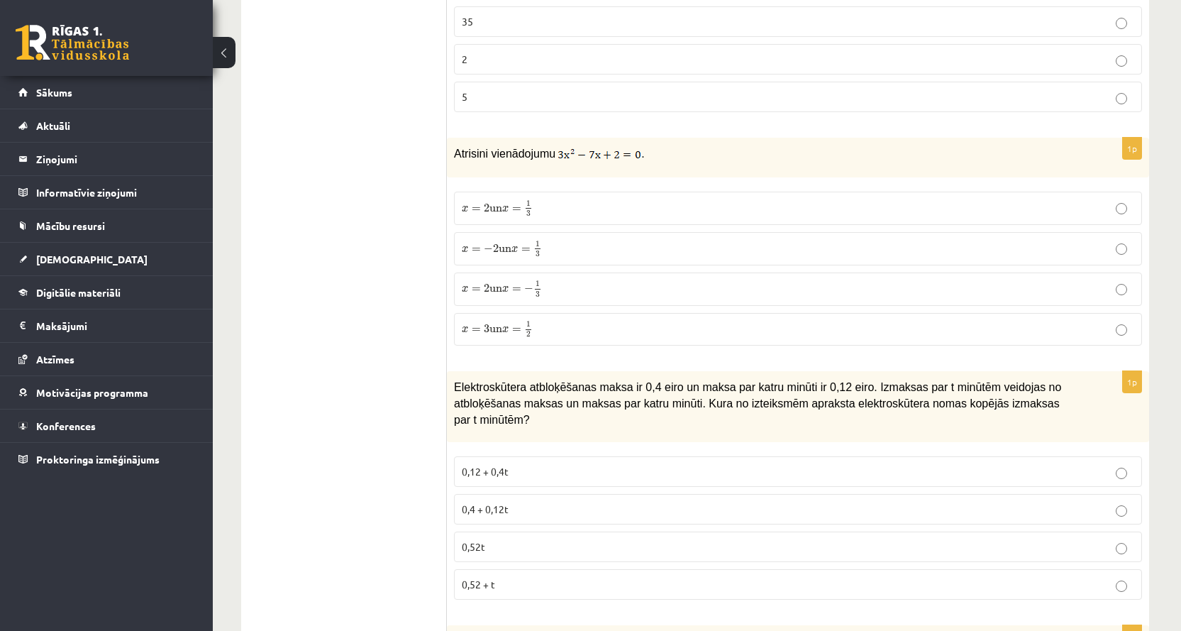
scroll to position [5109, 0]
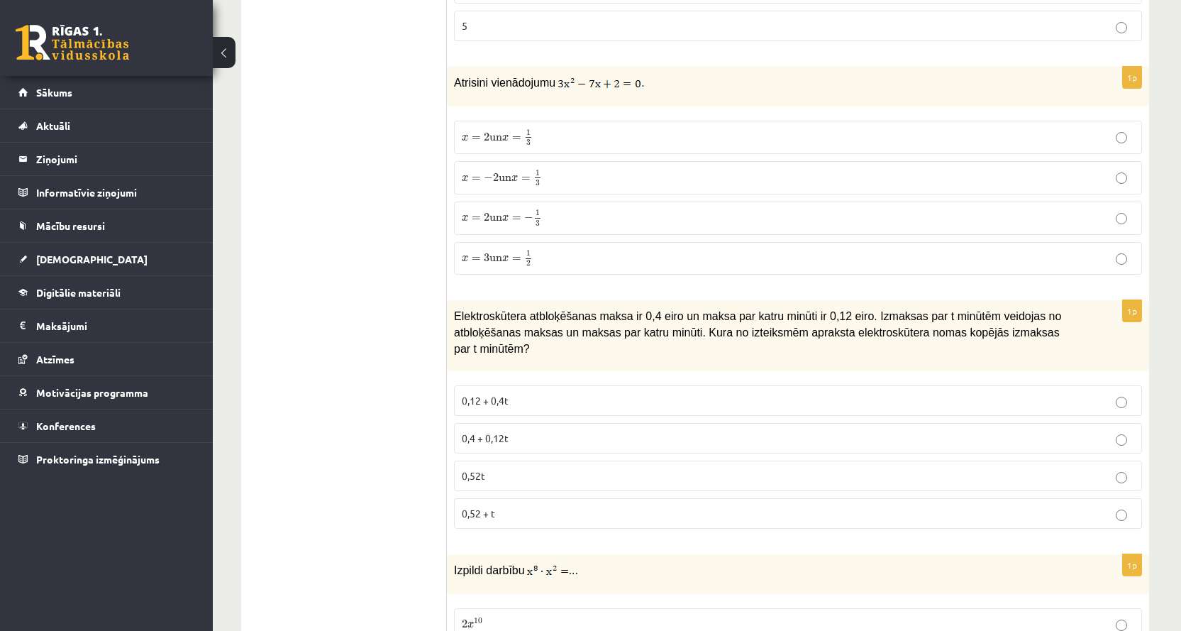
click at [600, 138] on p "x = 2 un x = 1 3 x = 2 un x = 1 3" at bounding box center [798, 137] width 673 height 18
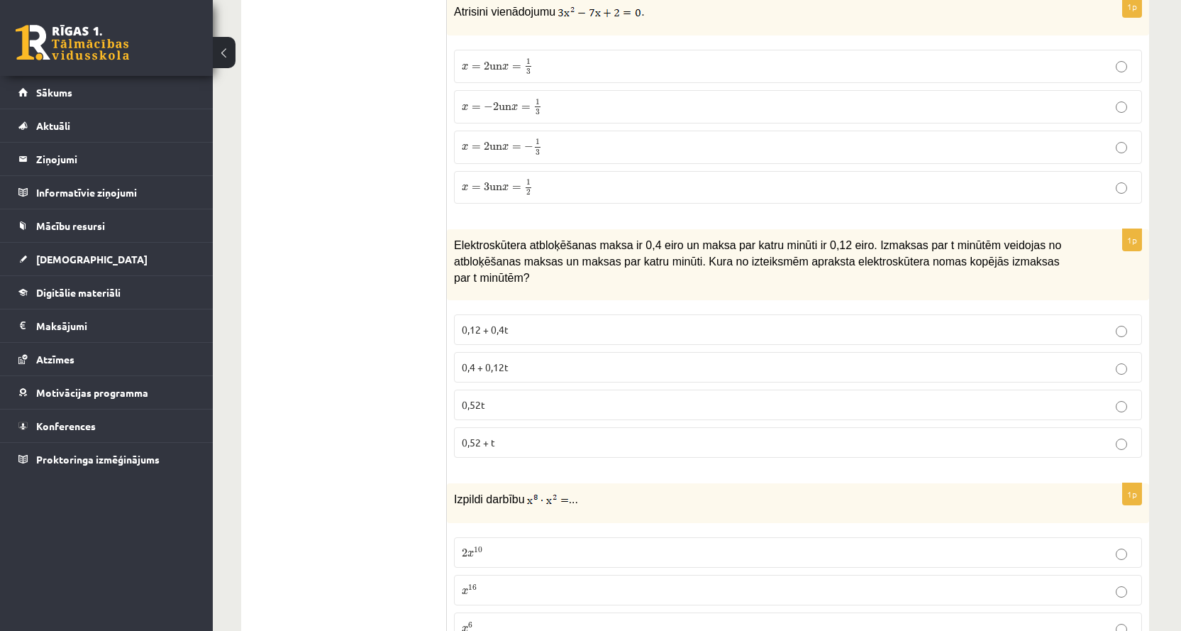
click at [531, 360] on p "0,4 + 0,12t" at bounding box center [798, 367] width 673 height 15
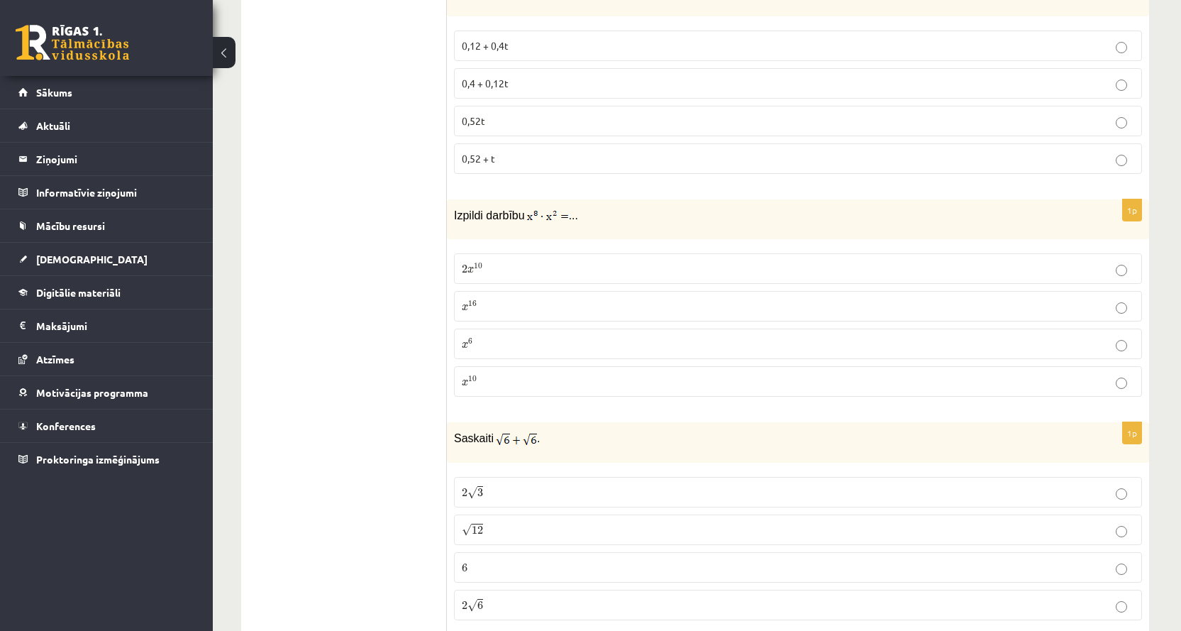
scroll to position [5606, 0]
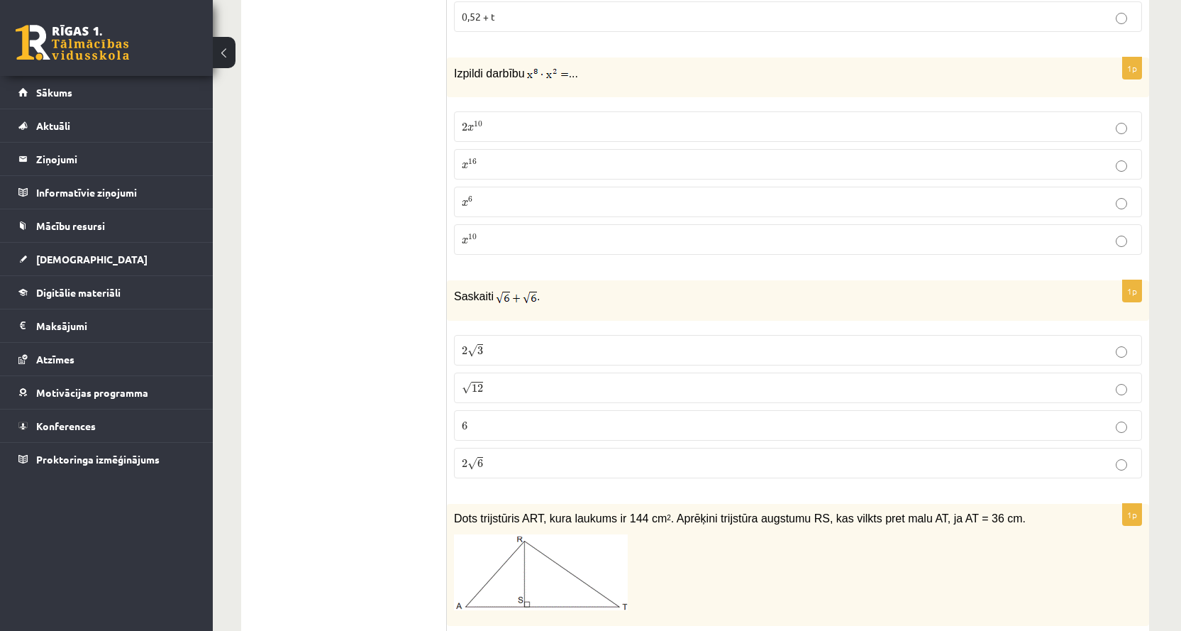
click at [569, 119] on label "2 x 10 2 x 10" at bounding box center [798, 126] width 688 height 31
click at [501, 236] on label "x 10 x 10" at bounding box center [798, 239] width 688 height 31
click at [486, 459] on label "2 √ 6 2 6" at bounding box center [798, 463] width 688 height 31
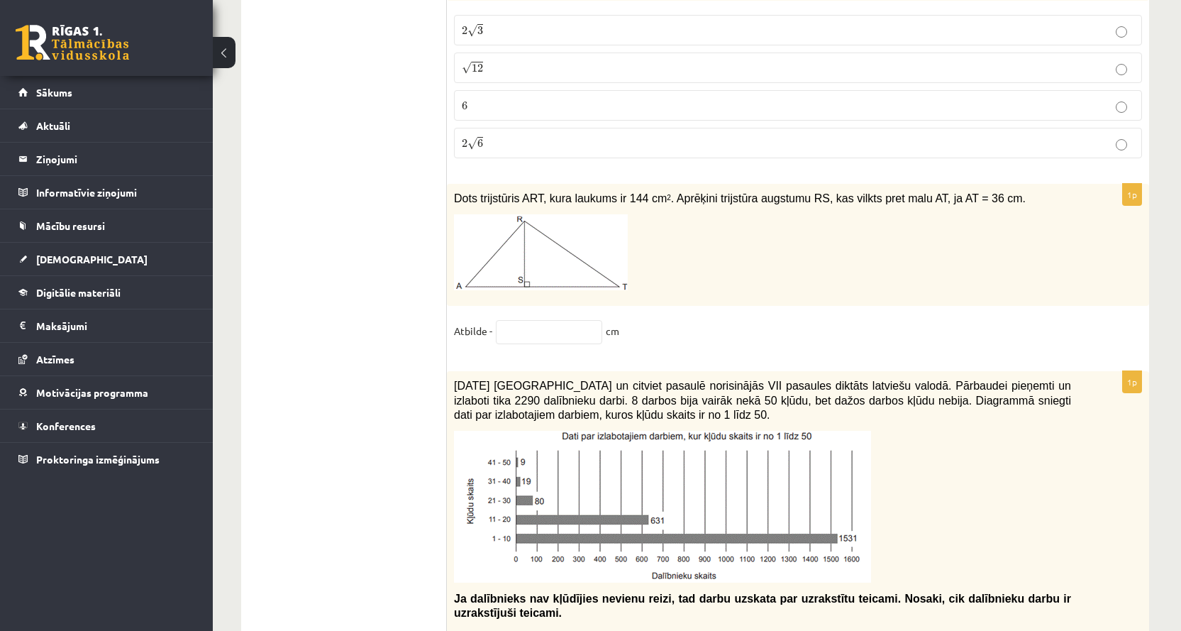
scroll to position [5961, 0]
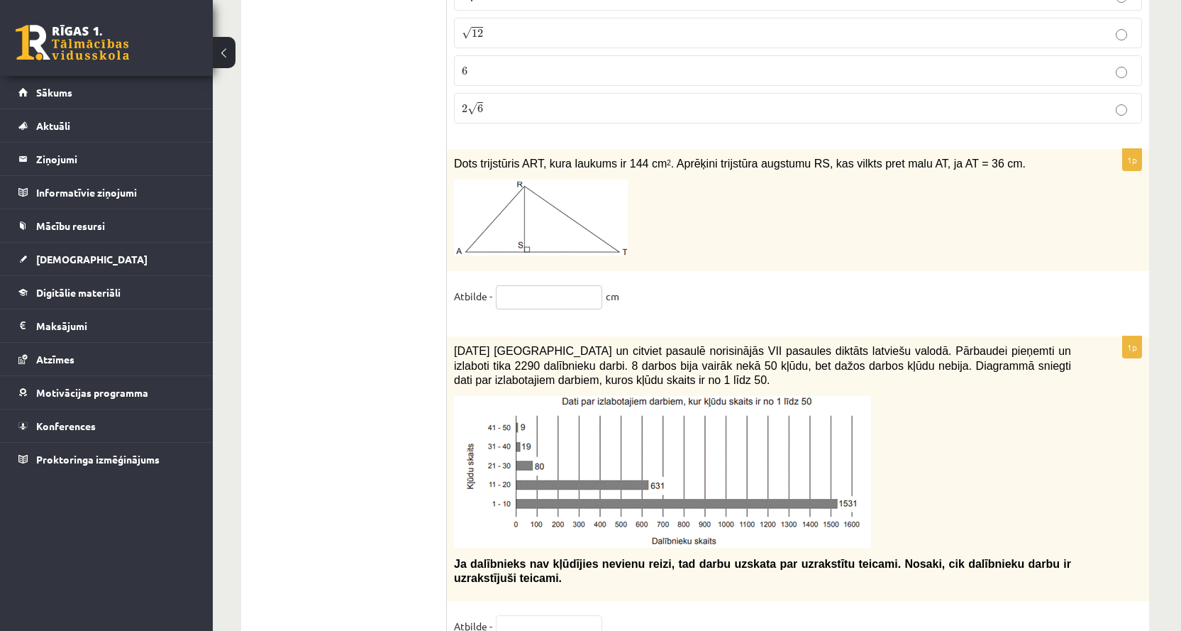
click at [545, 288] on input "text" at bounding box center [549, 297] width 106 height 24
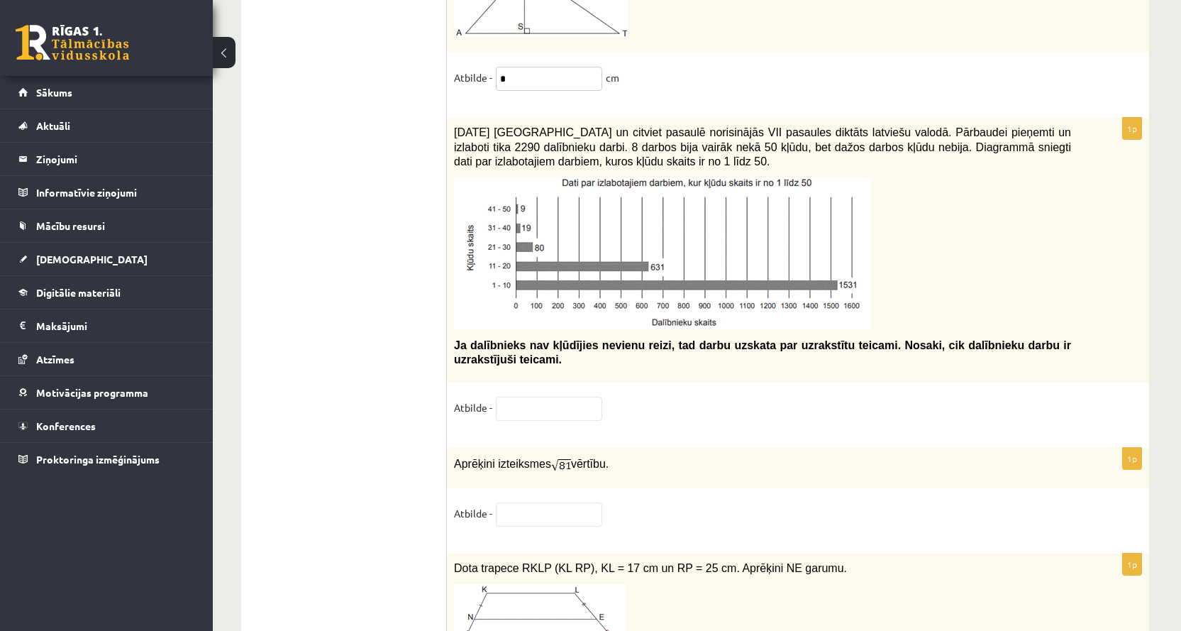
scroll to position [6173, 0]
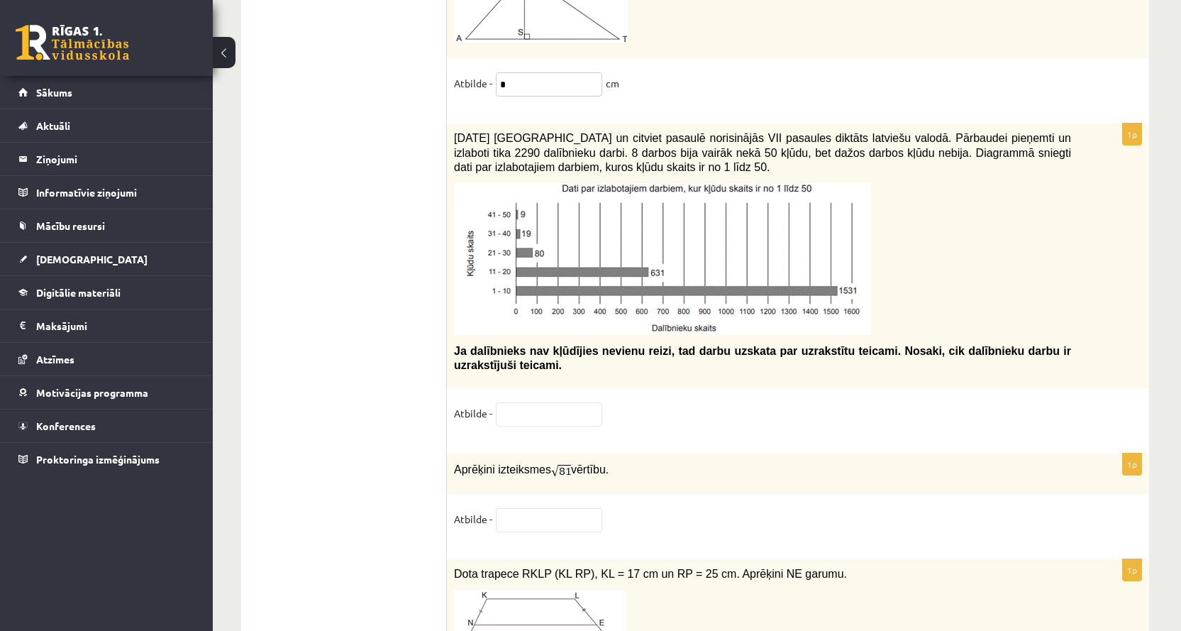
type input "*"
click at [556, 402] on input "text" at bounding box center [549, 414] width 106 height 24
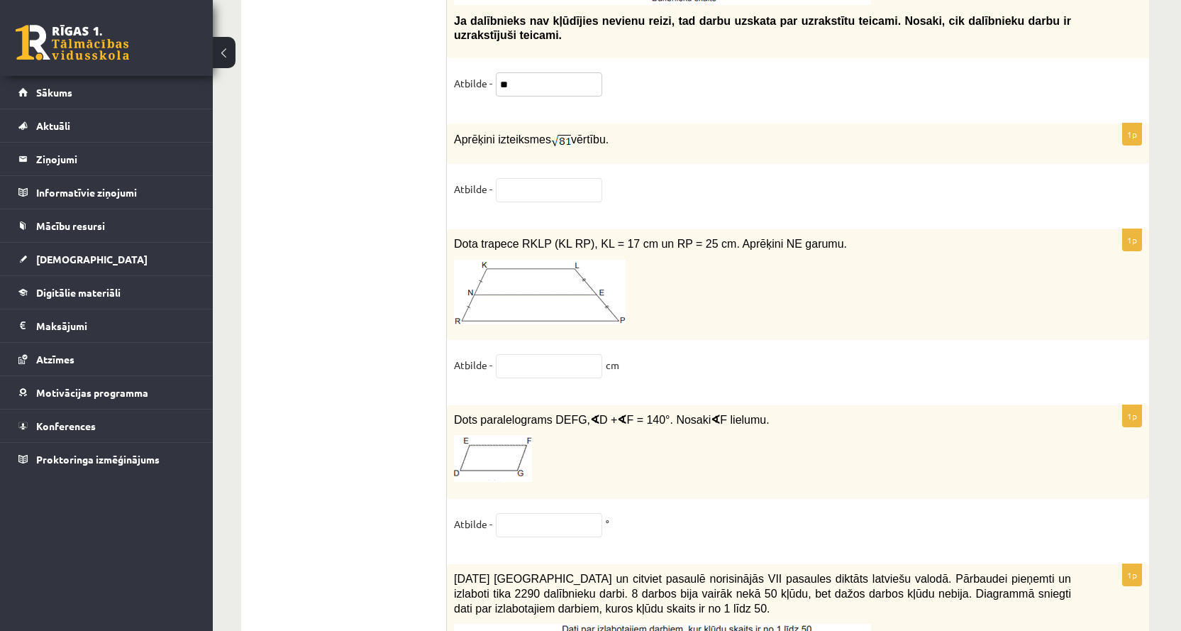
scroll to position [6528, 0]
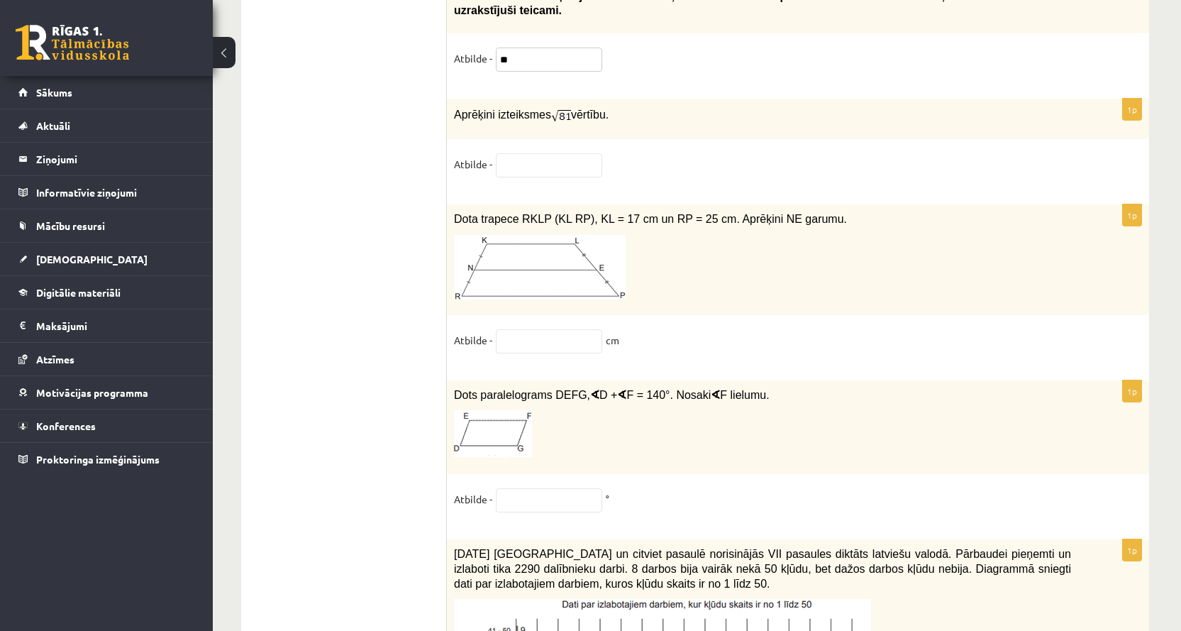
type input "**"
click at [528, 161] on input "text" at bounding box center [549, 165] width 106 height 24
type input "*"
click at [558, 346] on fieldset "Atbilde - cm" at bounding box center [798, 344] width 688 height 30
click at [561, 341] on input "text" at bounding box center [549, 341] width 106 height 24
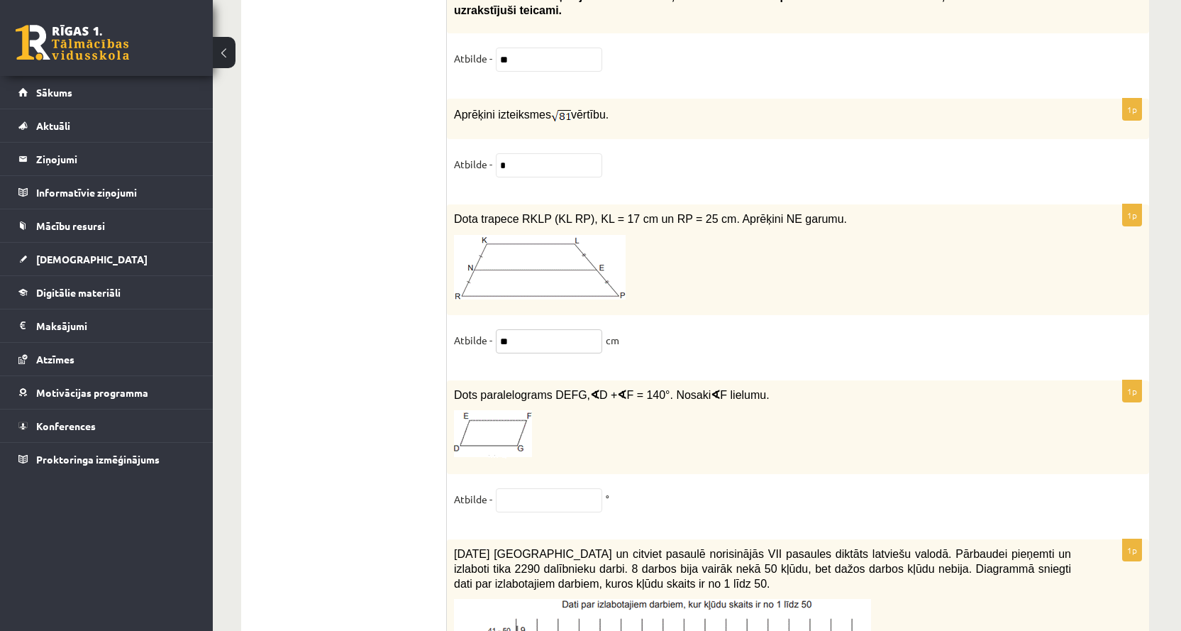
type input "**"
click at [541, 488] on input "text" at bounding box center [549, 500] width 106 height 24
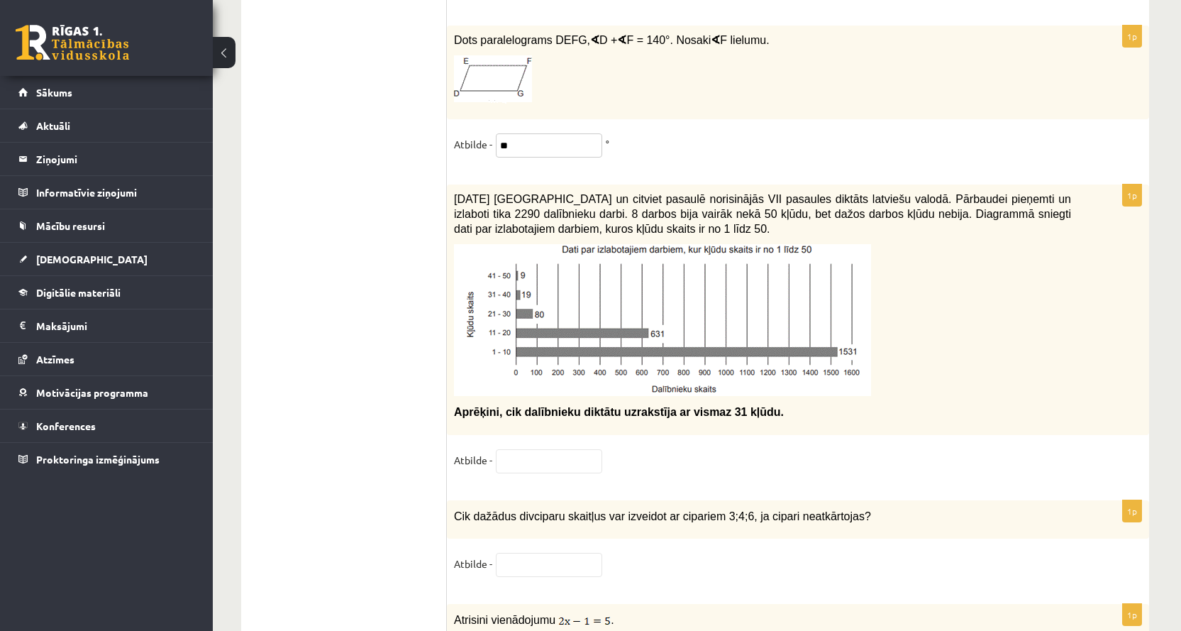
scroll to position [6954, 0]
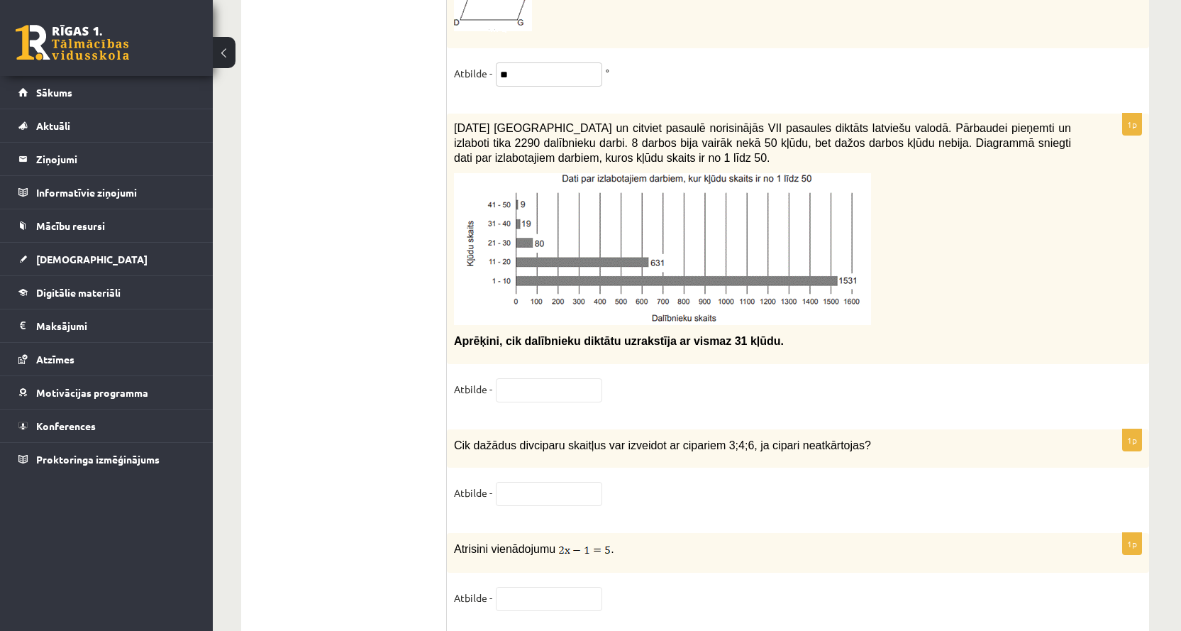
type input "**"
click at [538, 390] on input "text" at bounding box center [549, 390] width 106 height 24
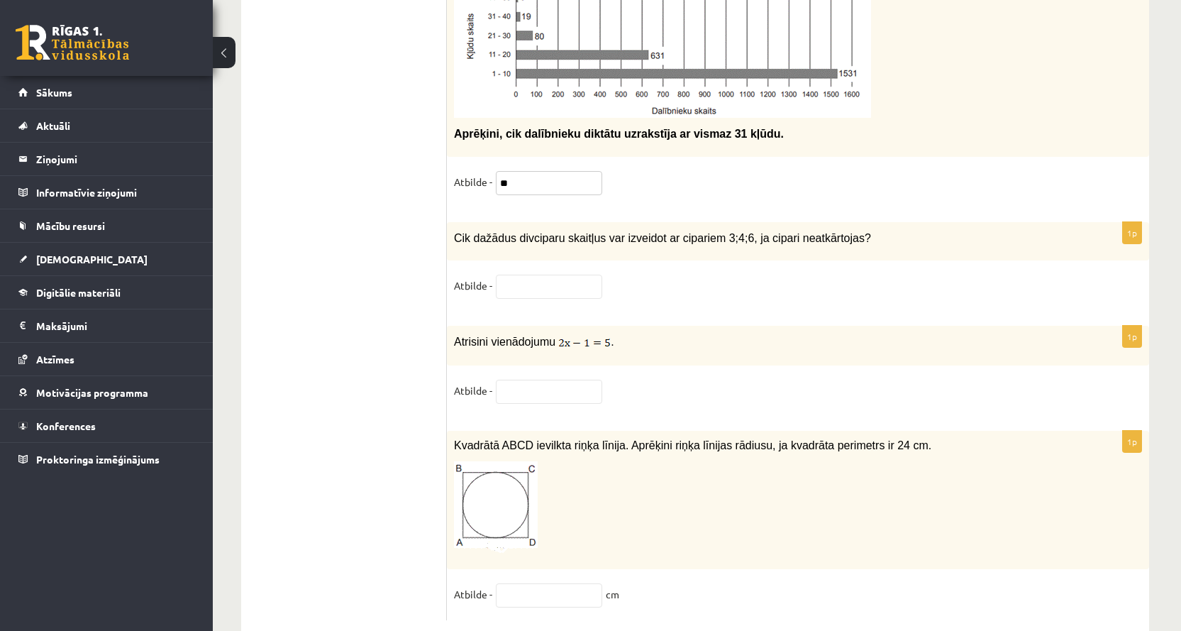
scroll to position [7192, 0]
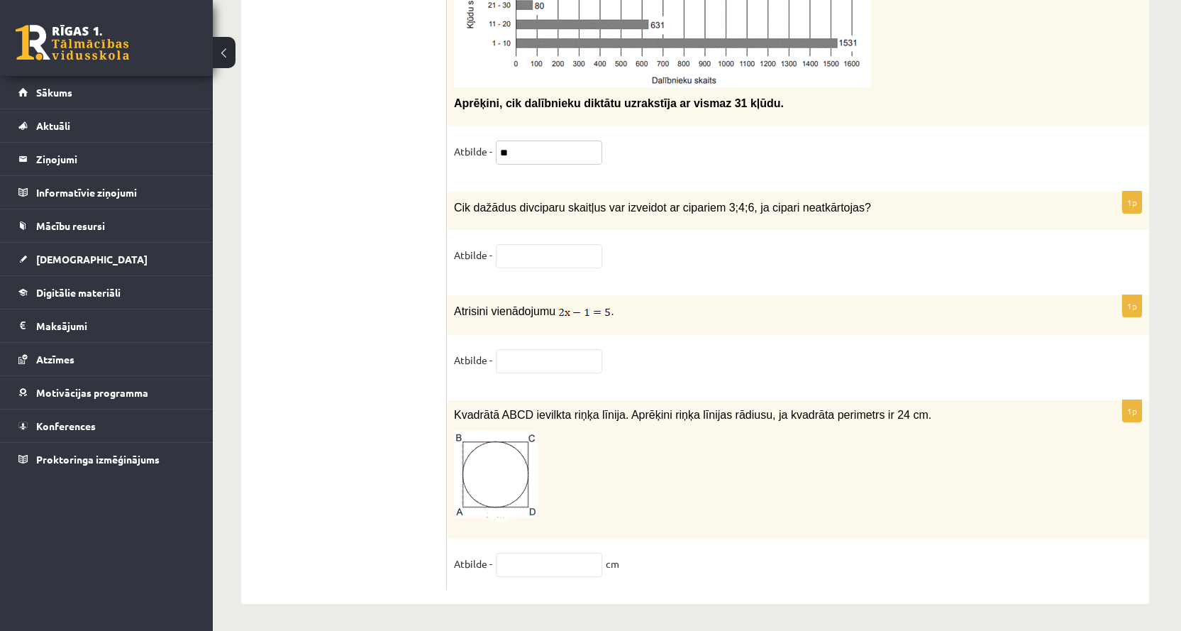
type input "**"
click at [549, 258] on input "text" at bounding box center [549, 256] width 106 height 24
type input "*"
click at [540, 359] on input "text" at bounding box center [549, 361] width 106 height 24
type input "*"
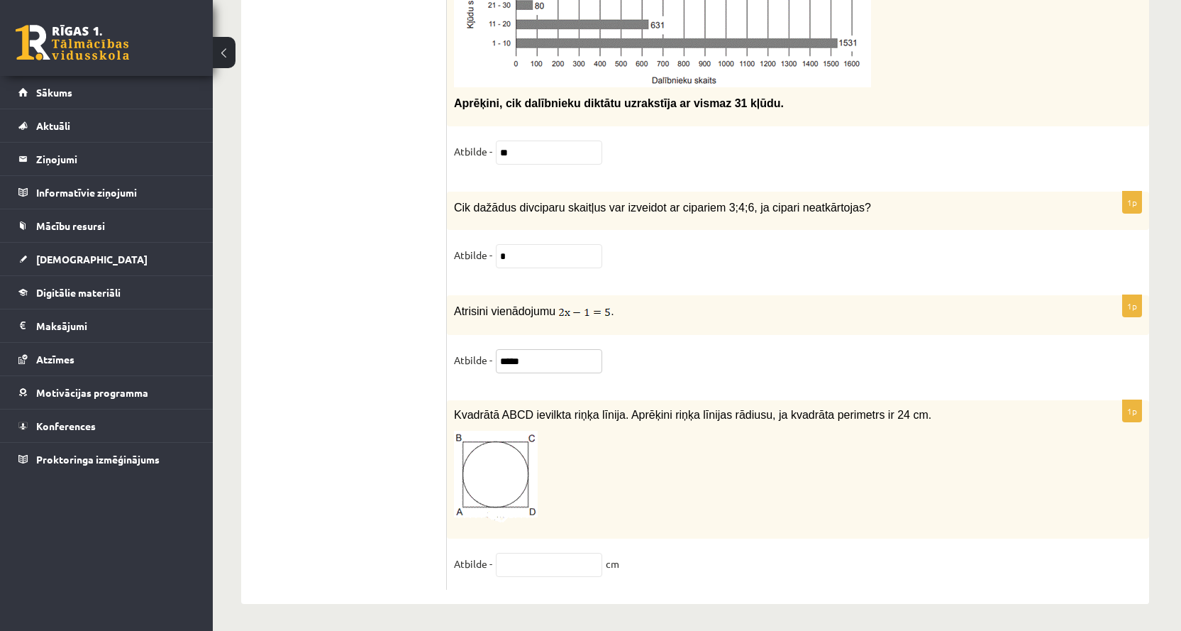
type input "*****"
click at [539, 563] on input "text" at bounding box center [549, 565] width 106 height 24
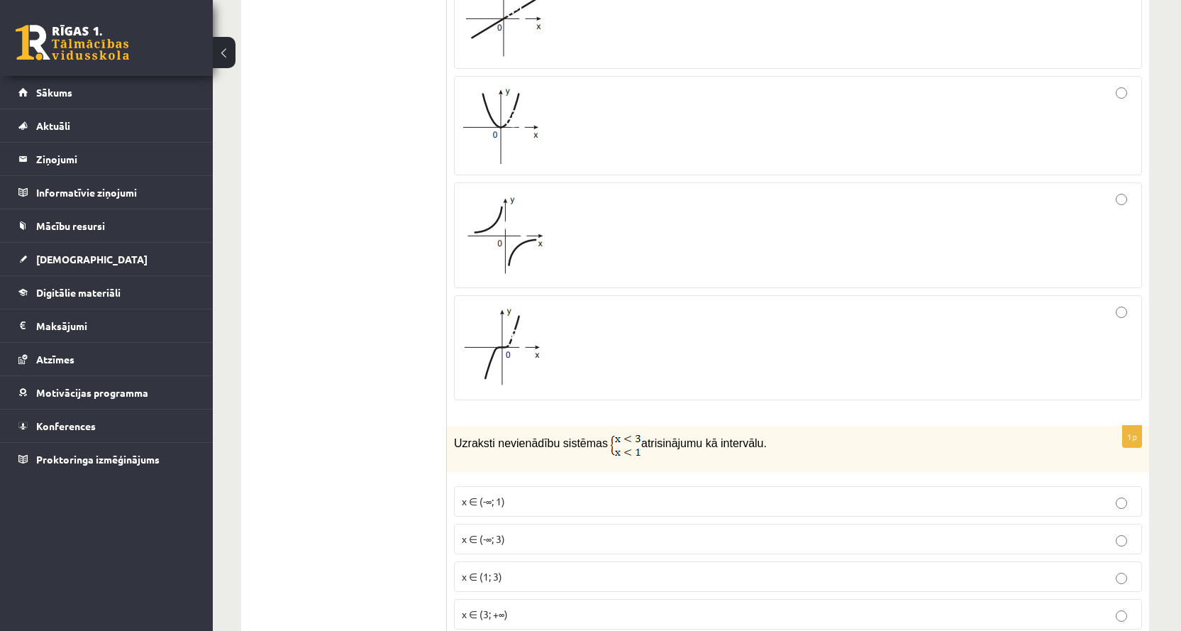
scroll to position [0, 0]
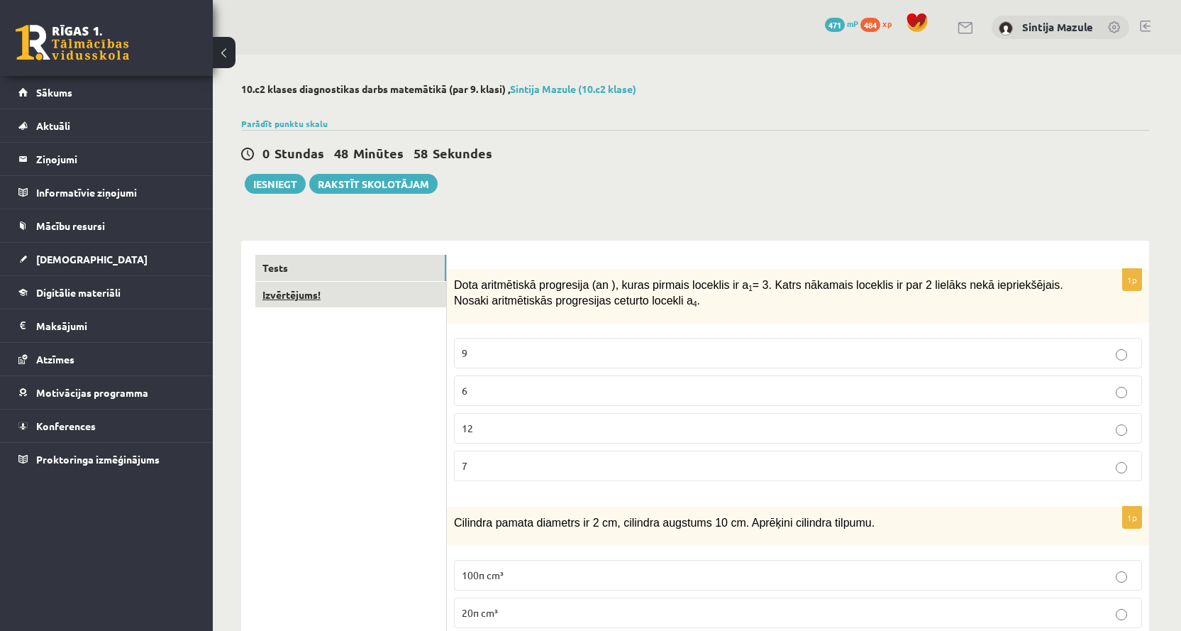
type input "*"
click at [307, 297] on link "Izvērtējums!" at bounding box center [350, 295] width 191 height 26
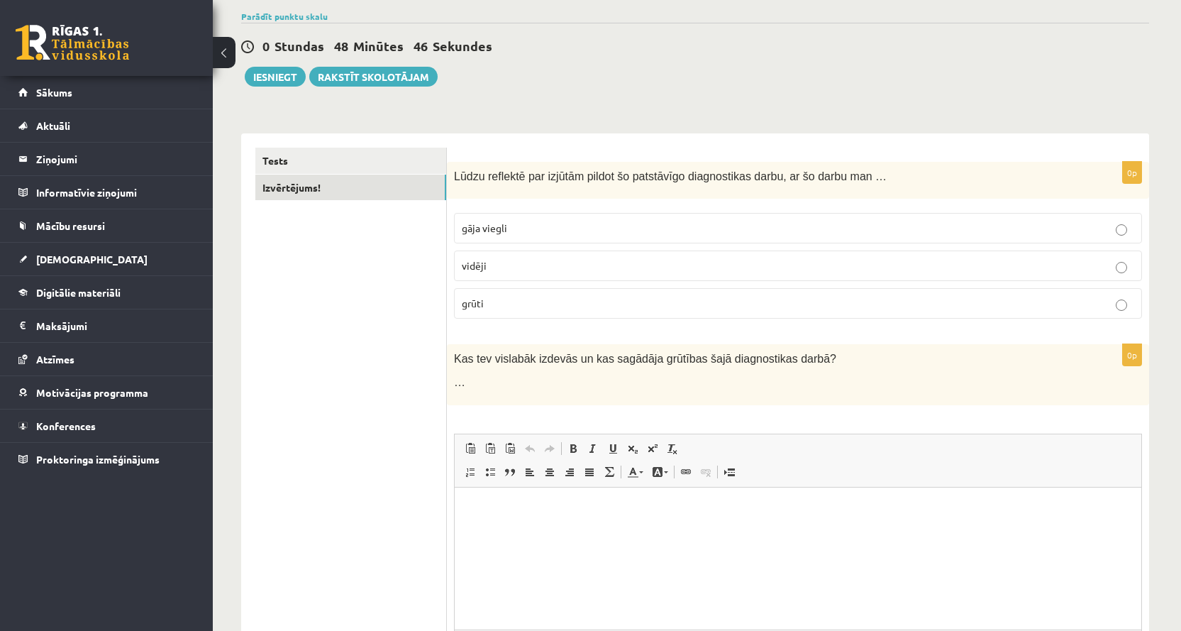
click at [715, 226] on p "gāja viegli" at bounding box center [798, 228] width 673 height 15
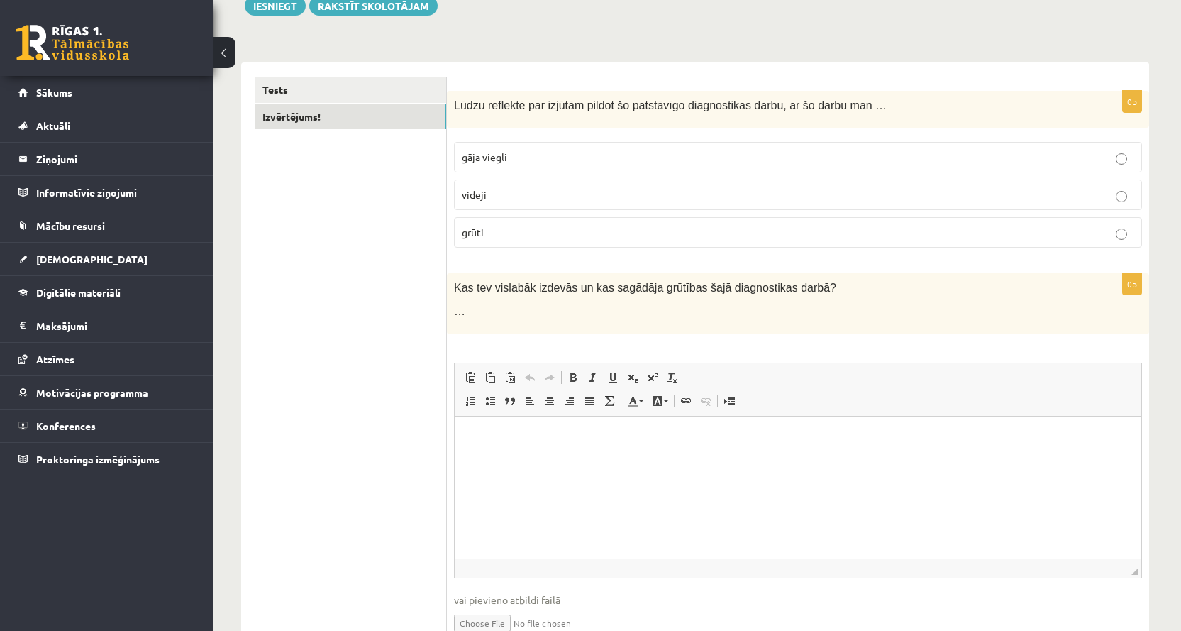
scroll to position [107, 0]
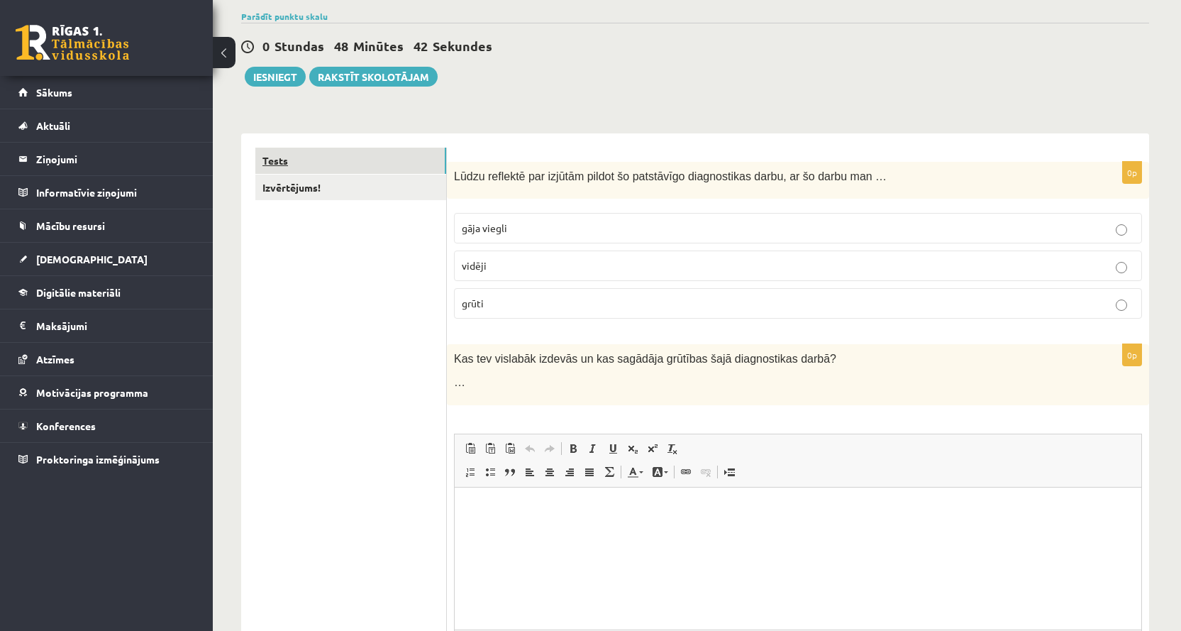
click at [373, 165] on link "Tests" at bounding box center [350, 161] width 191 height 26
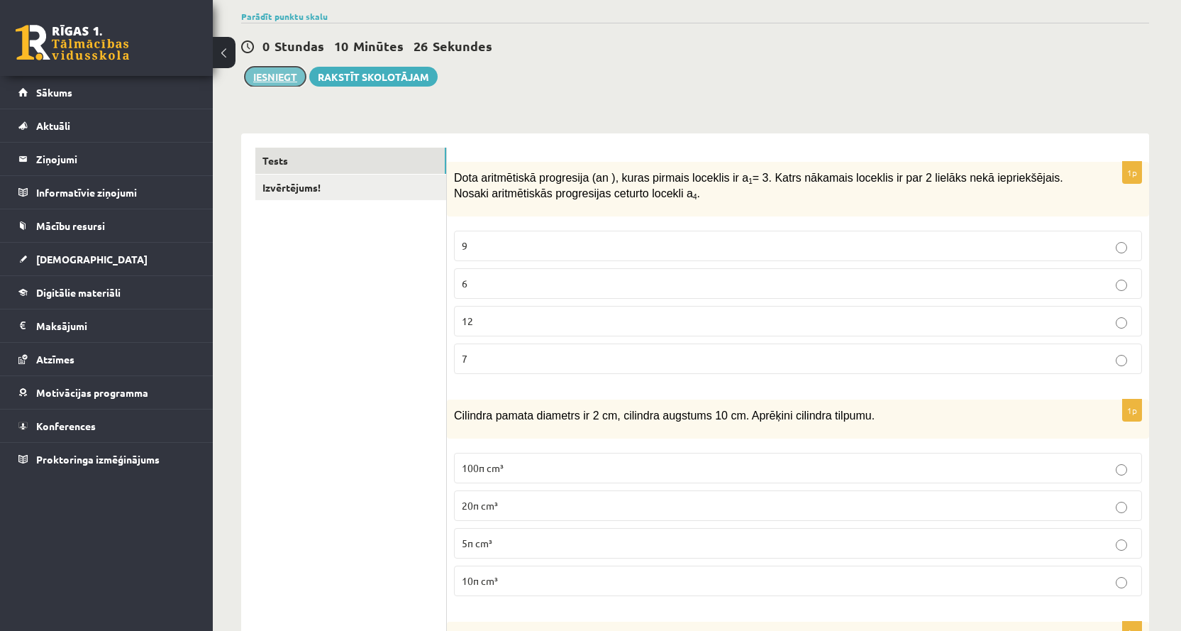
click at [255, 72] on button "Iesniegt" at bounding box center [275, 77] width 61 height 20
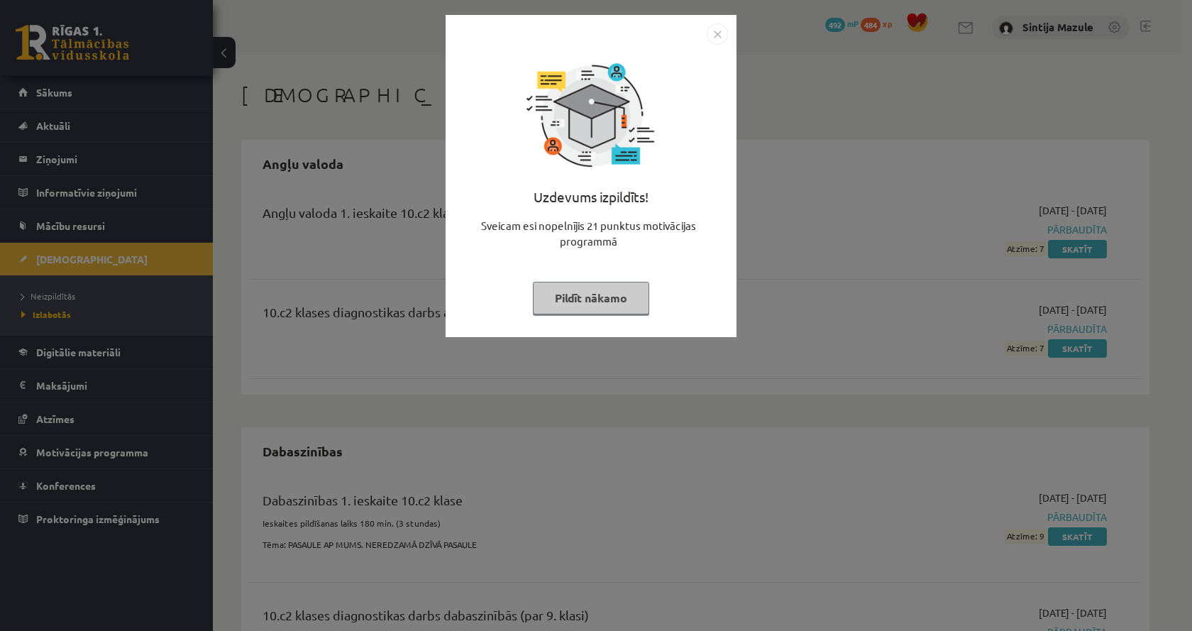
click at [869, 233] on div "Uzdevums izpildīts! Sveicam esi nopelnījis 21 punktus motivācijas programmā Pil…" at bounding box center [596, 315] width 1192 height 631
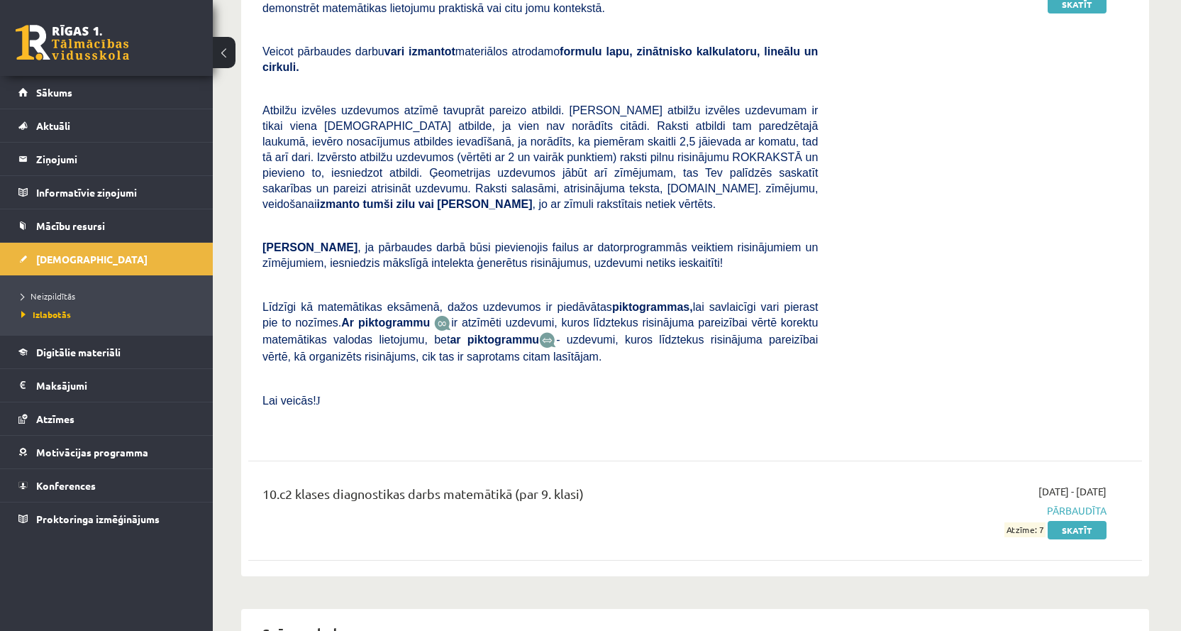
scroll to position [1987, 0]
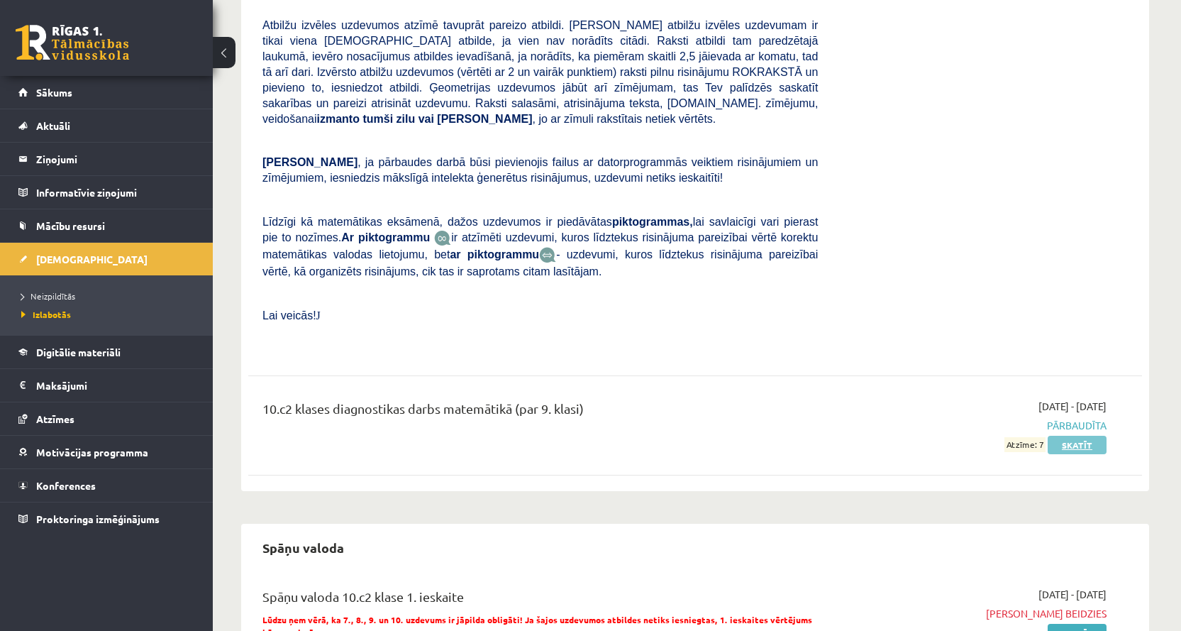
click at [1072, 436] on link "Skatīt" at bounding box center [1077, 445] width 59 height 18
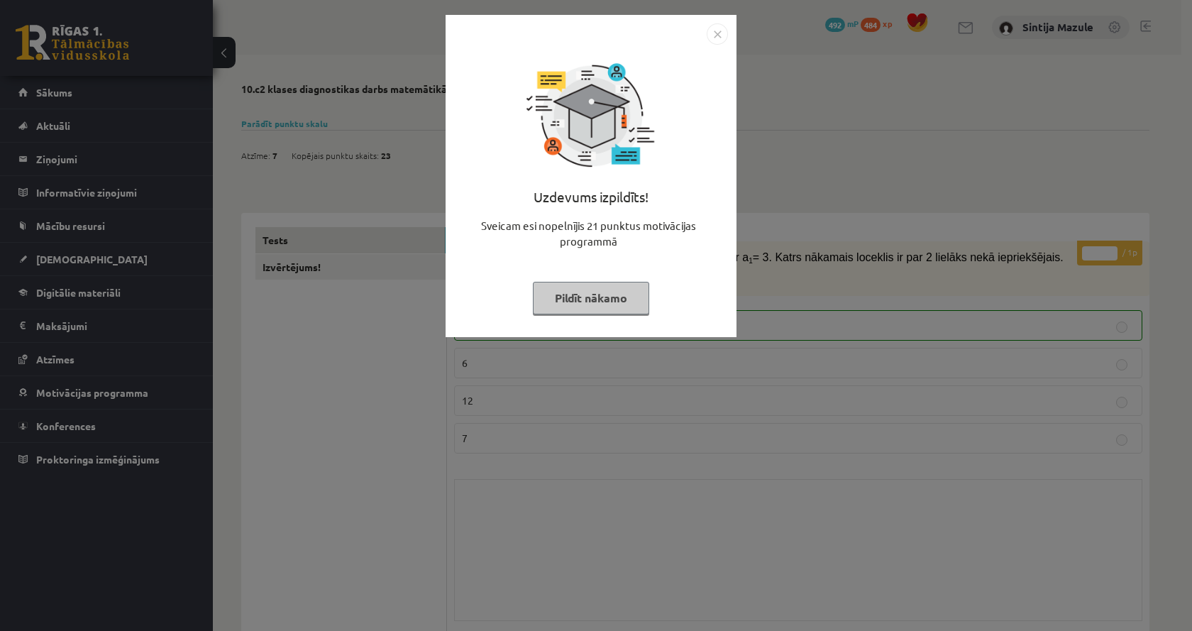
click at [1074, 347] on div "Uzdevums izpildīts! Sveicam esi nopelnījis 21 punktus motivācijas programmā Pil…" at bounding box center [596, 315] width 1192 height 631
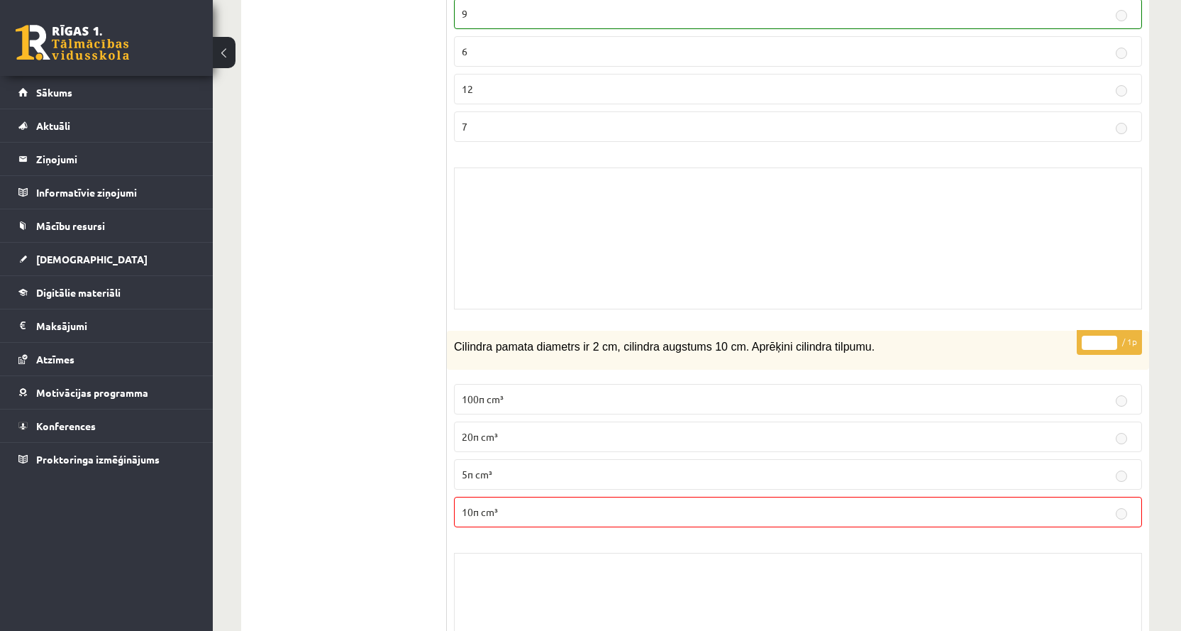
scroll to position [436, 0]
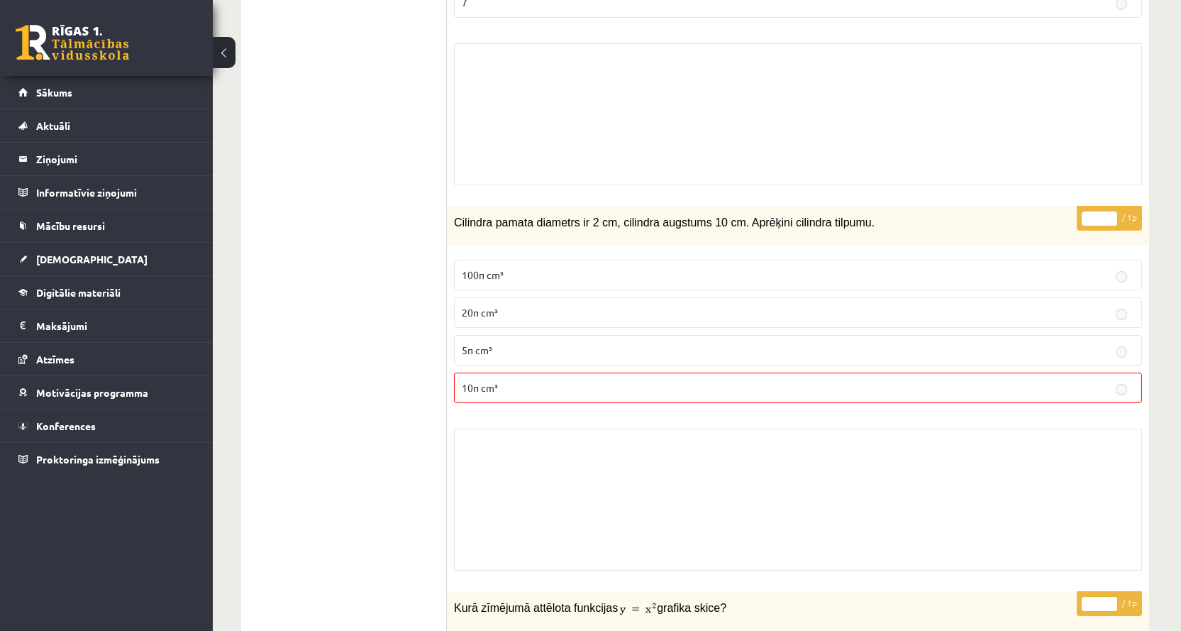
click at [1093, 365] on fieldset "100π cm³ 20π cm³ 5π cm³ 10π cm³" at bounding box center [798, 330] width 688 height 155
click at [1084, 346] on p "5π cm³" at bounding box center [798, 350] width 673 height 15
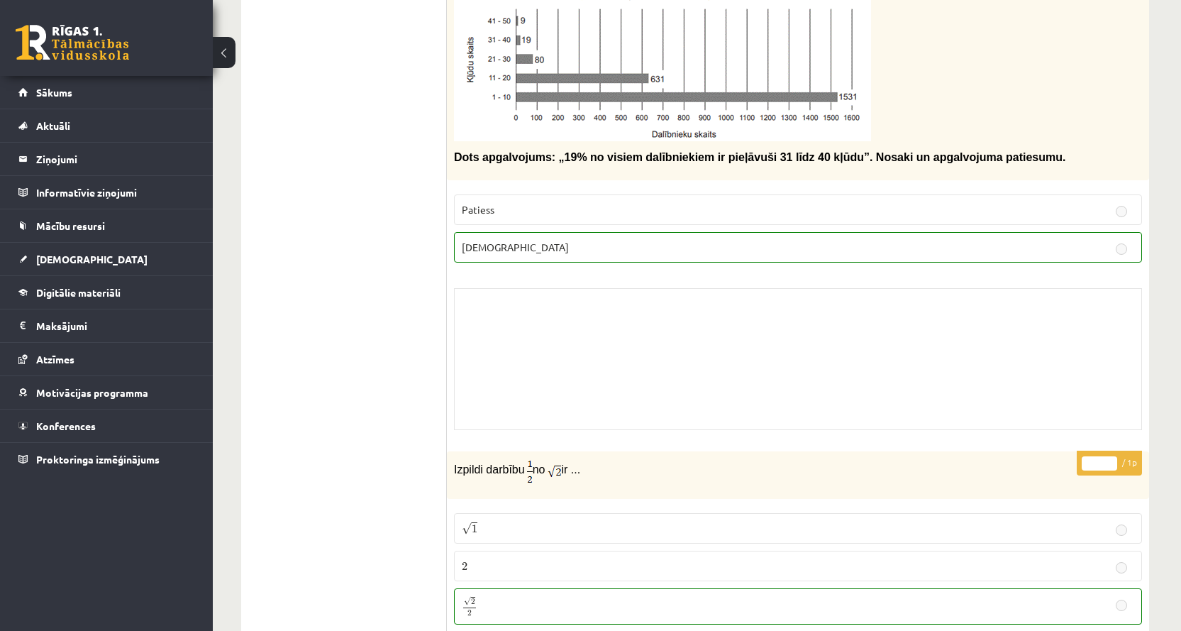
scroll to position [0, 0]
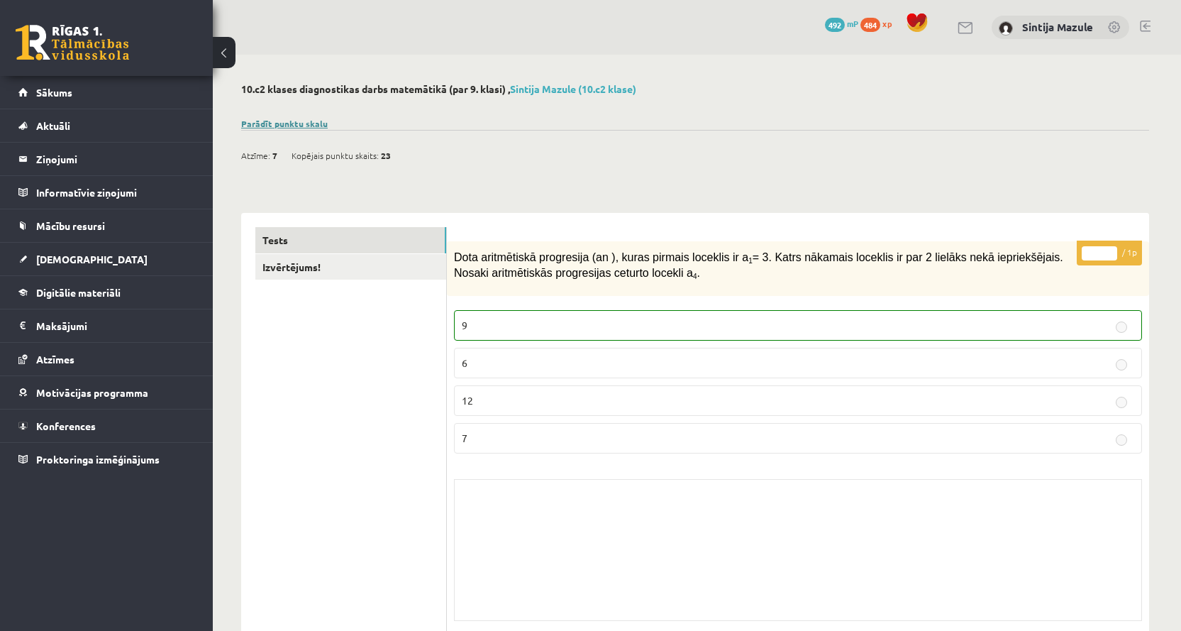
click at [320, 124] on link "Parādīt punktu skalu" at bounding box center [284, 123] width 87 height 11
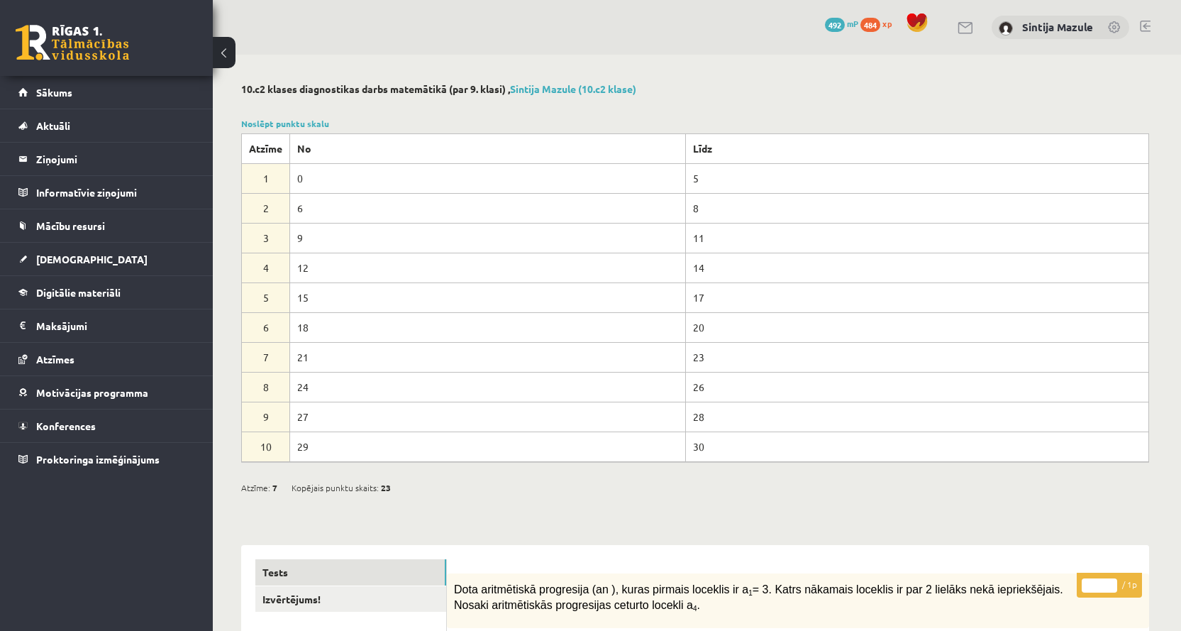
click at [324, 385] on td "24" at bounding box center [488, 387] width 396 height 30
click at [304, 391] on td "24" at bounding box center [488, 387] width 396 height 30
click at [478, 388] on td "24" at bounding box center [488, 387] width 396 height 30
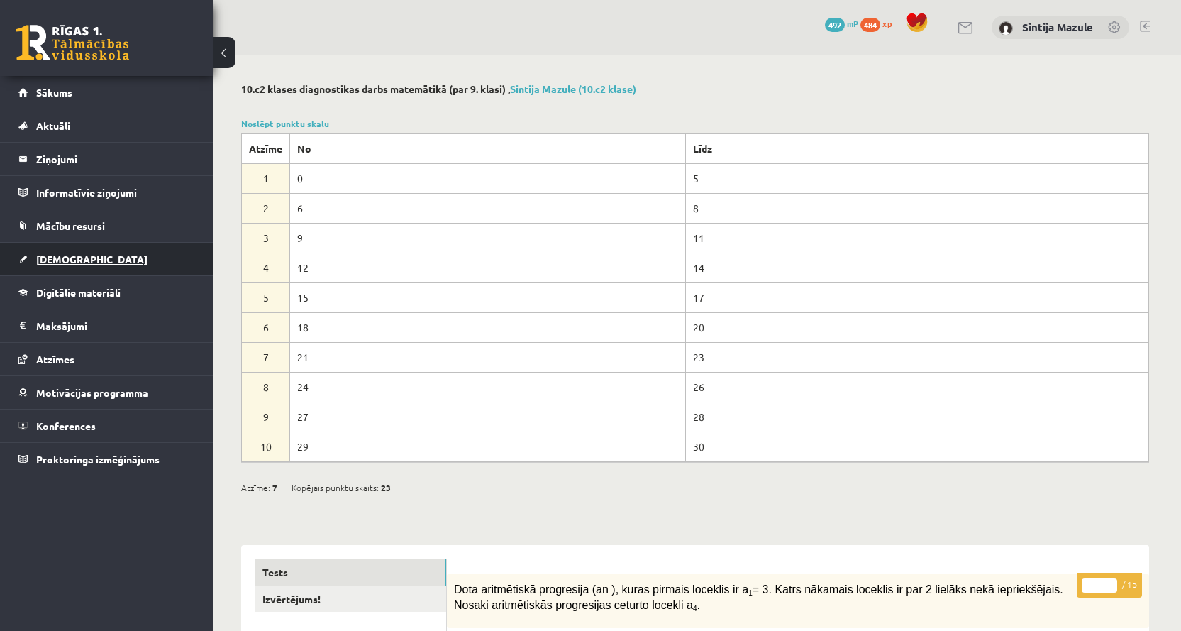
click at [73, 261] on span "[DEMOGRAPHIC_DATA]" at bounding box center [91, 259] width 111 height 13
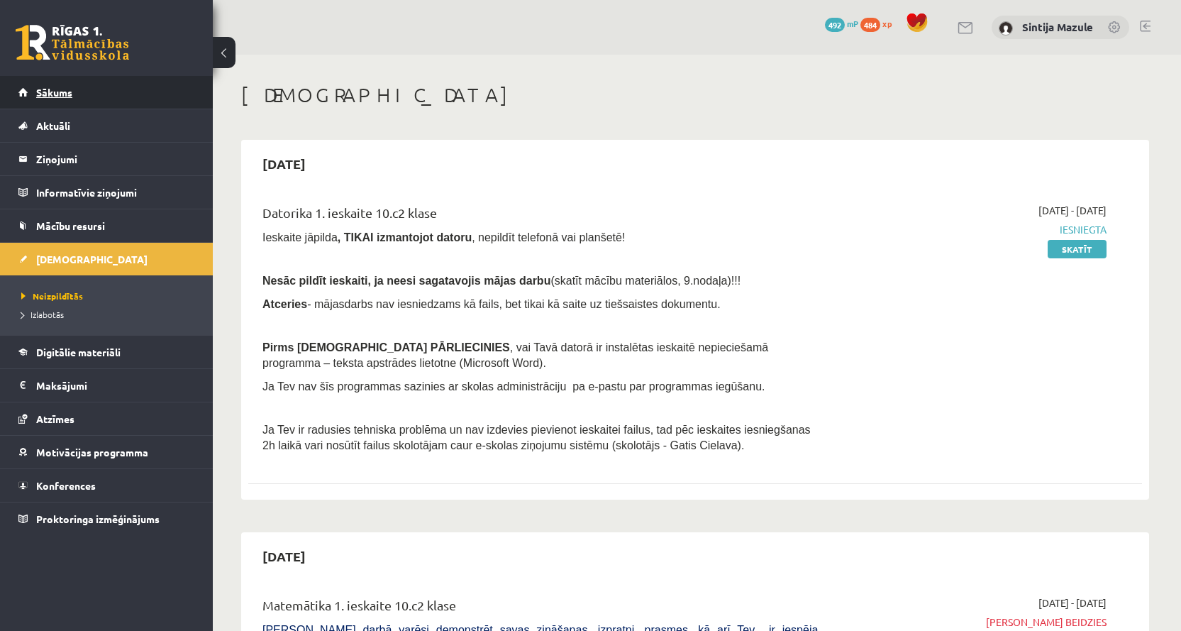
click at [86, 87] on link "Sākums" at bounding box center [106, 92] width 177 height 33
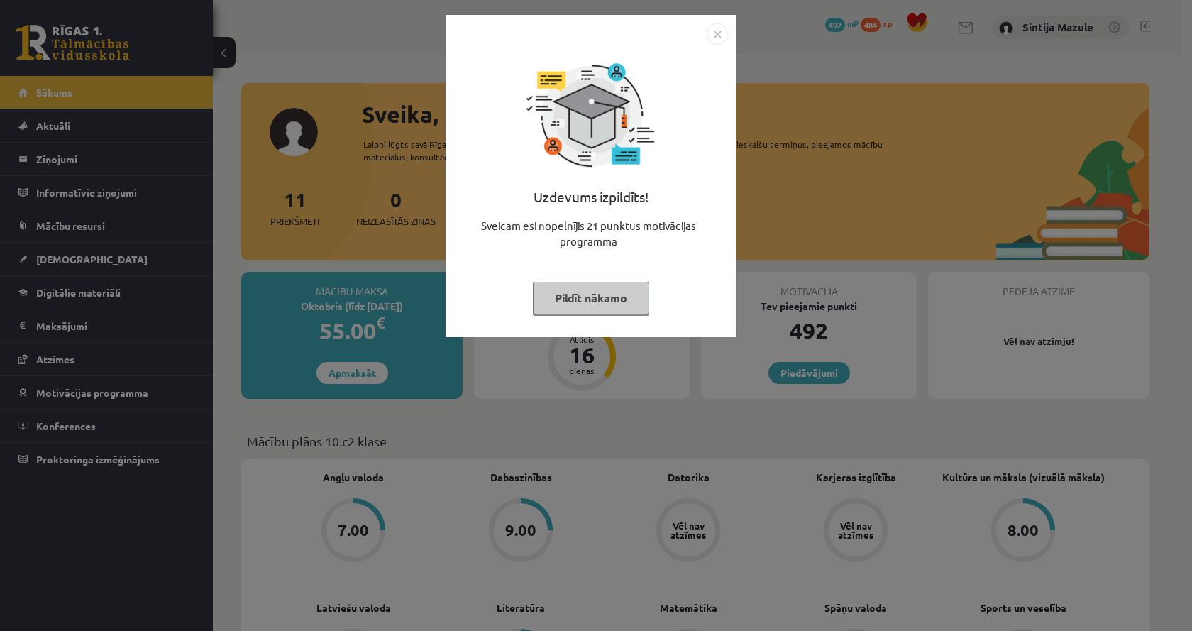
click at [562, 489] on div "Uzdevums izpildīts! Sveicam esi nopelnījis 21 punktus motivācijas programmā Pil…" at bounding box center [596, 315] width 1192 height 631
